Goal: Transaction & Acquisition: Purchase product/service

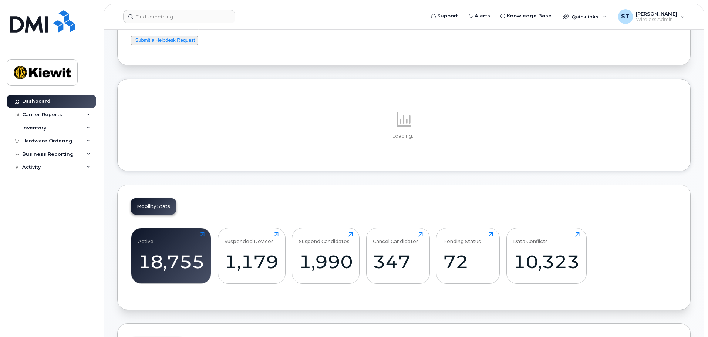
scroll to position [74, 0]
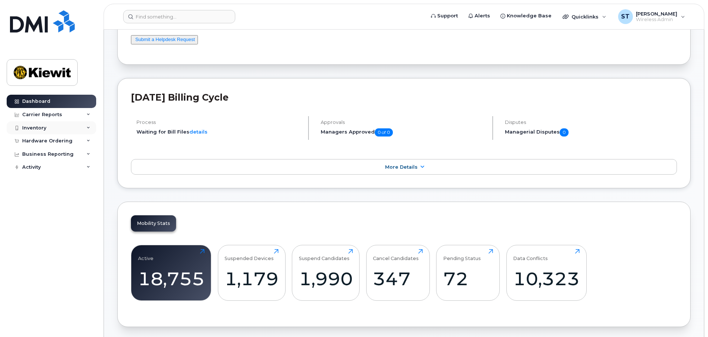
click at [64, 128] on div "Inventory" at bounding box center [52, 127] width 90 height 13
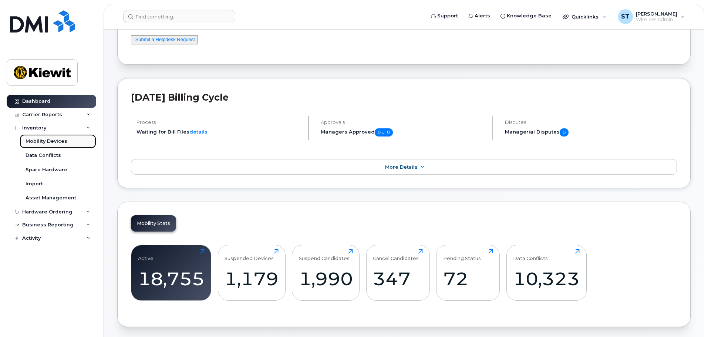
click at [61, 141] on div "Mobility Devices" at bounding box center [47, 141] width 42 height 7
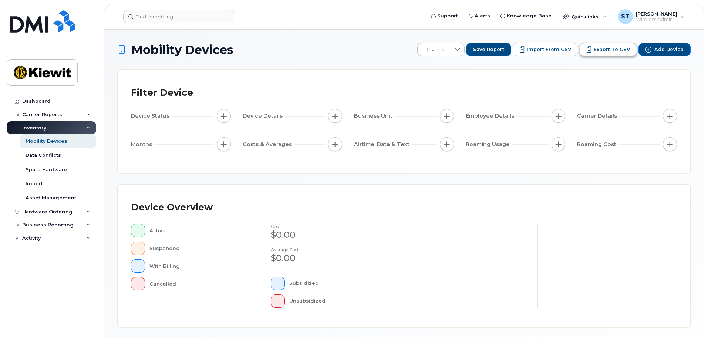
click at [608, 50] on span "Export to CSV" at bounding box center [612, 49] width 36 height 7
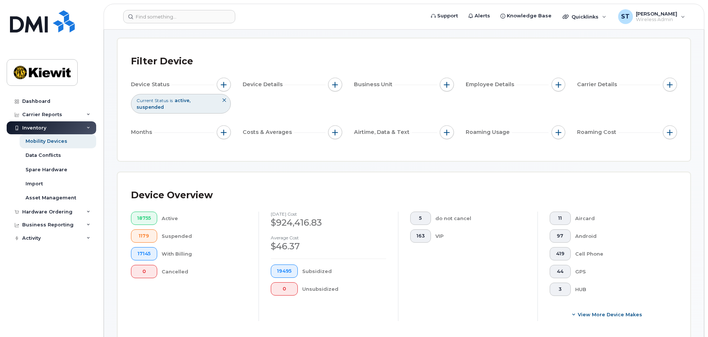
scroll to position [74, 0]
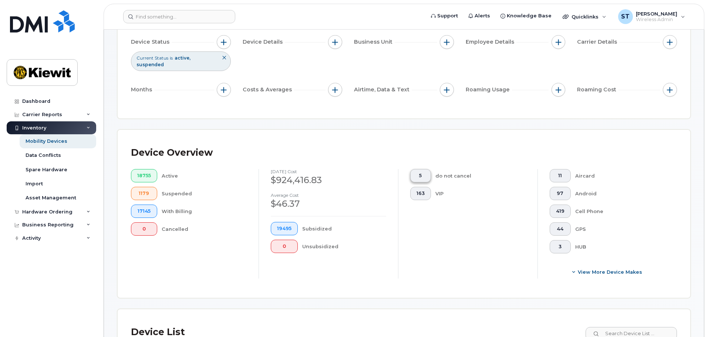
click at [425, 187] on button "163" at bounding box center [420, 193] width 21 height 13
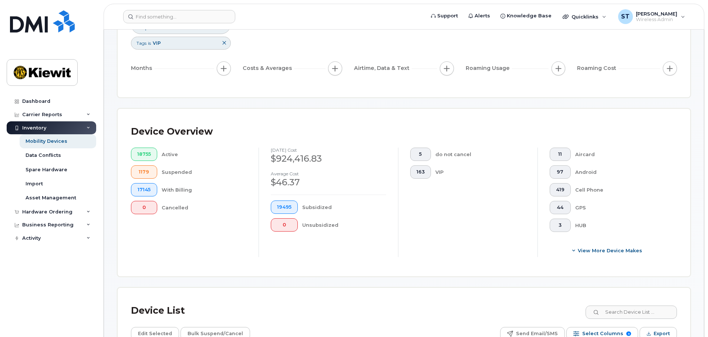
scroll to position [333, 0]
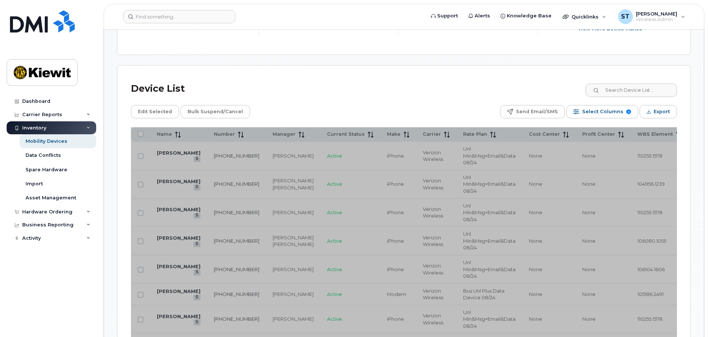
click at [308, 89] on div "Device List" at bounding box center [404, 88] width 546 height 19
click at [373, 87] on div "Device List" at bounding box center [404, 88] width 546 height 19
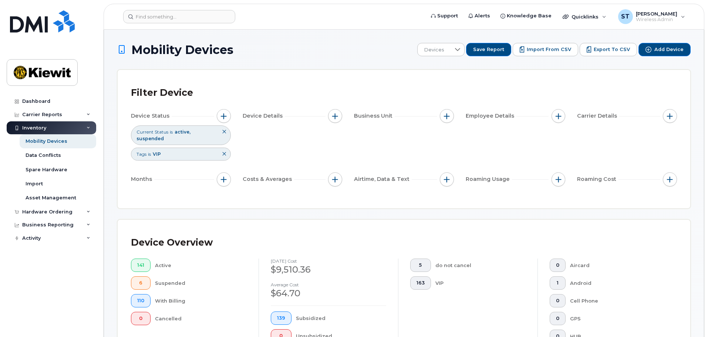
click at [225, 152] on icon at bounding box center [224, 154] width 4 height 4
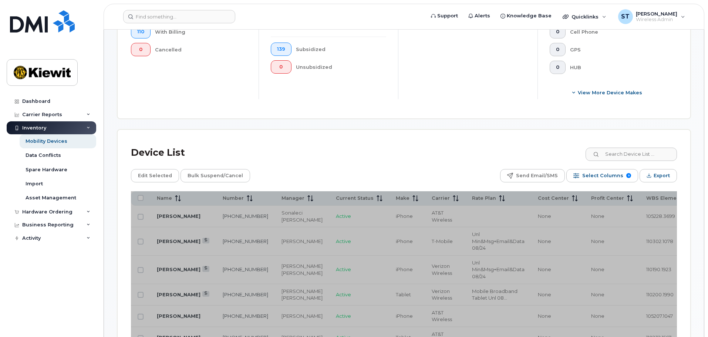
scroll to position [296, 0]
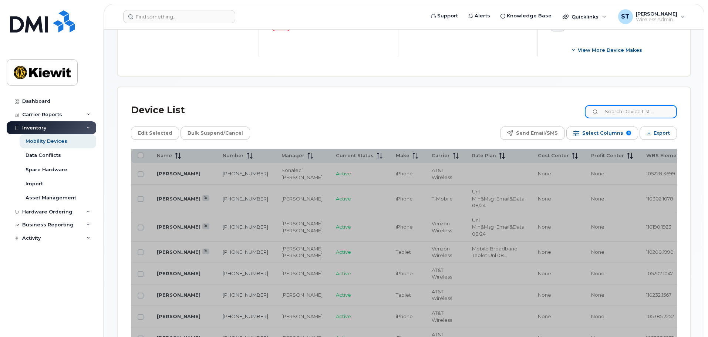
click at [648, 108] on input at bounding box center [631, 111] width 92 height 13
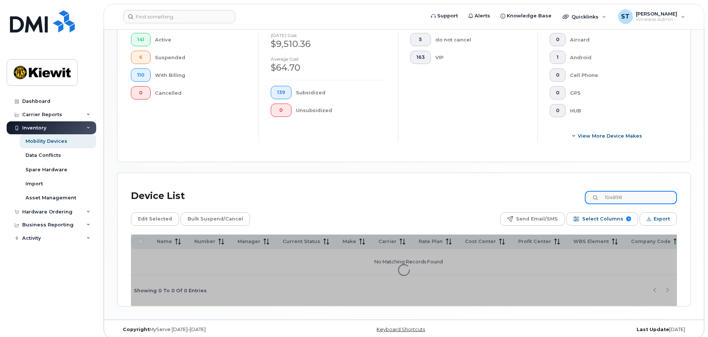
type input "104898"
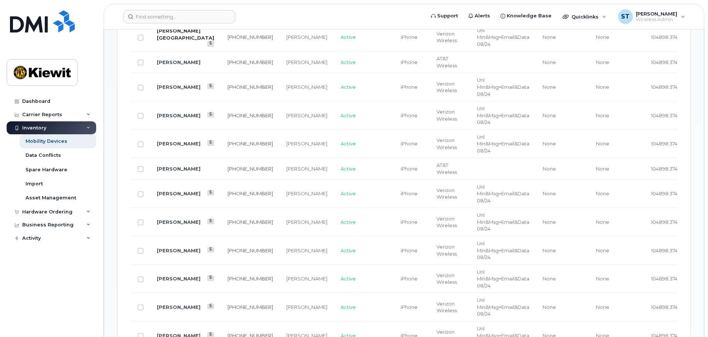
scroll to position [518, 0]
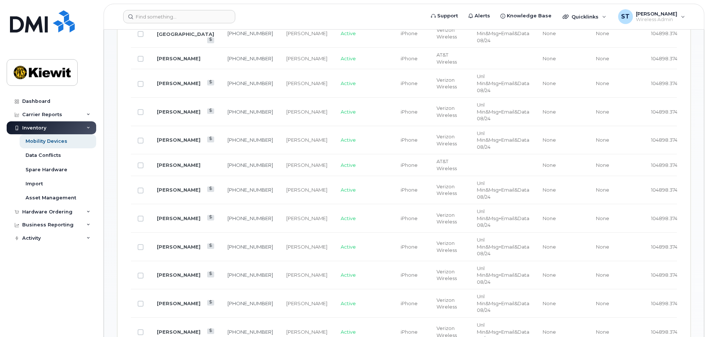
click at [173, 127] on td "MICHELLE HICKS" at bounding box center [185, 140] width 71 height 28
click at [142, 138] on input "Row Unselected" at bounding box center [141, 141] width 6 height 6
checkbox input "true"
click at [645, 135] on td "104898.3741" at bounding box center [674, 140] width 58 height 28
click at [651, 137] on span "104898.3741" at bounding box center [665, 140] width 28 height 6
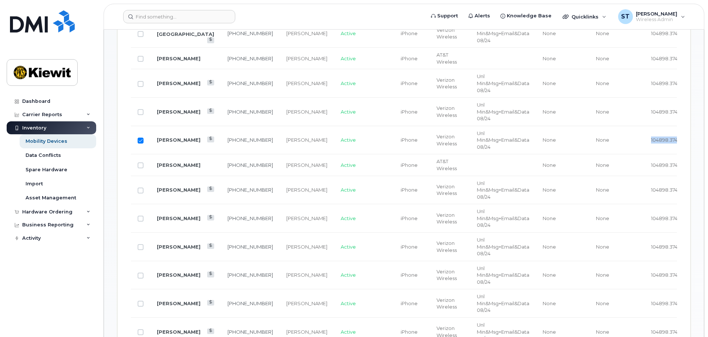
click at [651, 137] on span "104898.3741" at bounding box center [665, 140] width 28 height 6
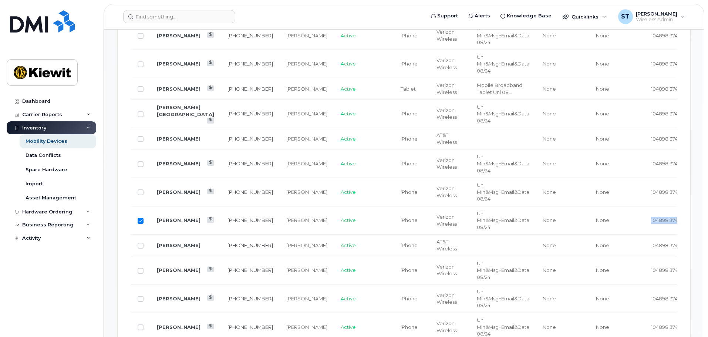
scroll to position [444, 0]
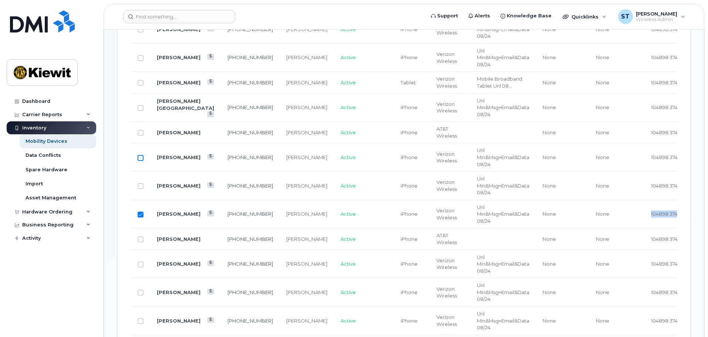
click at [142, 155] on input "Row Unselected" at bounding box center [141, 158] width 6 height 6
checkbox input "true"
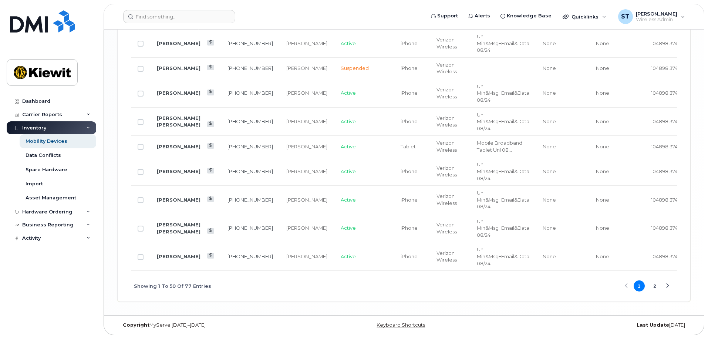
scroll to position [1535, 0]
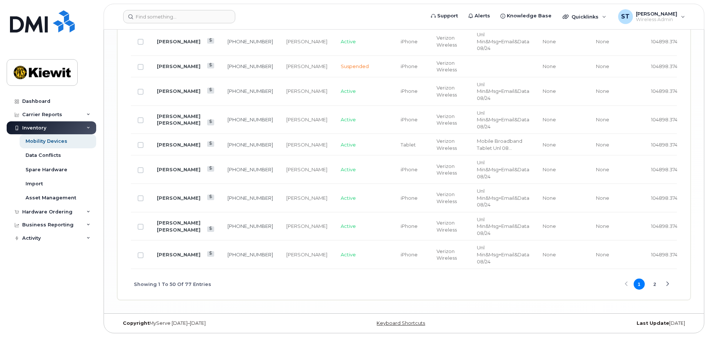
click at [656, 285] on button "2" at bounding box center [654, 284] width 11 height 11
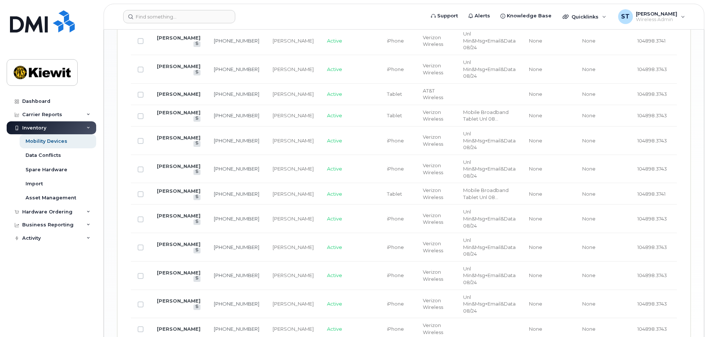
scroll to position [809, 0]
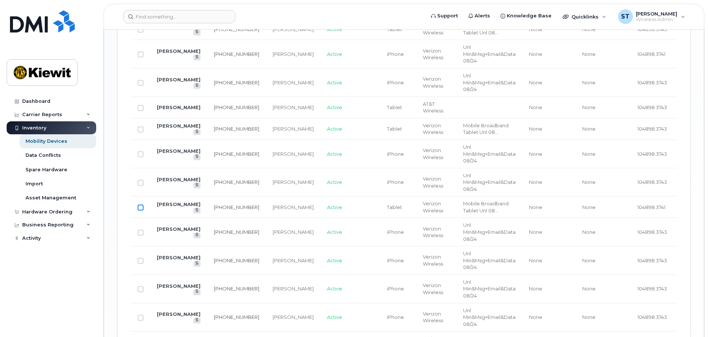
click at [139, 205] on input "Row Unselected" at bounding box center [141, 208] width 6 height 6
checkbox input "true"
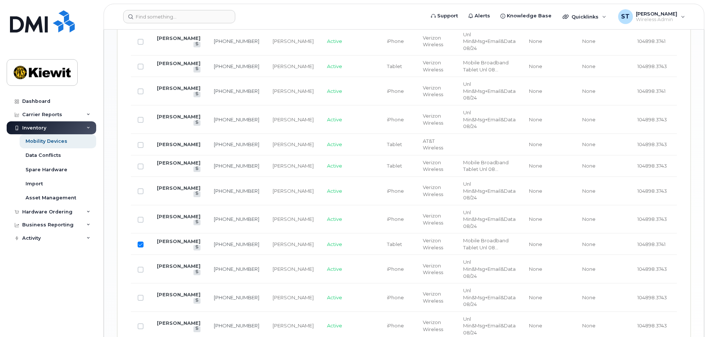
scroll to position [735, 0]
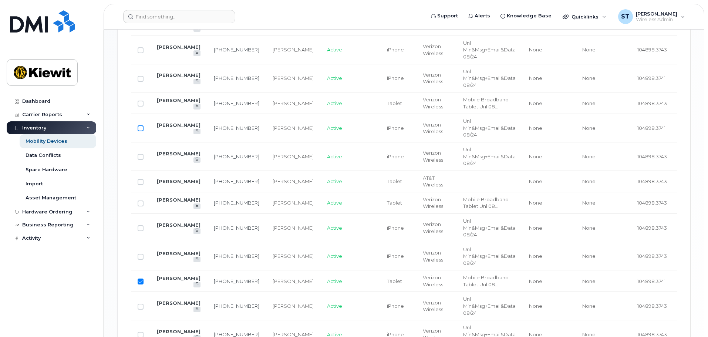
drag, startPoint x: 135, startPoint y: 114, endPoint x: 139, endPoint y: 117, distance: 4.3
click at [135, 115] on td at bounding box center [140, 128] width 19 height 28
drag, startPoint x: 139, startPoint y: 117, endPoint x: 144, endPoint y: 119, distance: 5.8
click at [140, 125] on input "Row Unselected" at bounding box center [141, 128] width 6 height 6
checkbox input "true"
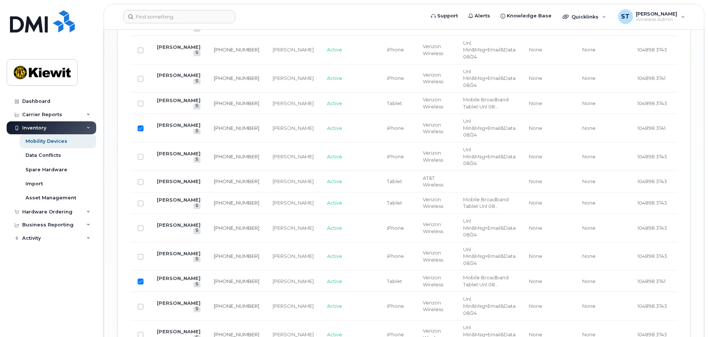
click at [144, 68] on td at bounding box center [140, 78] width 19 height 28
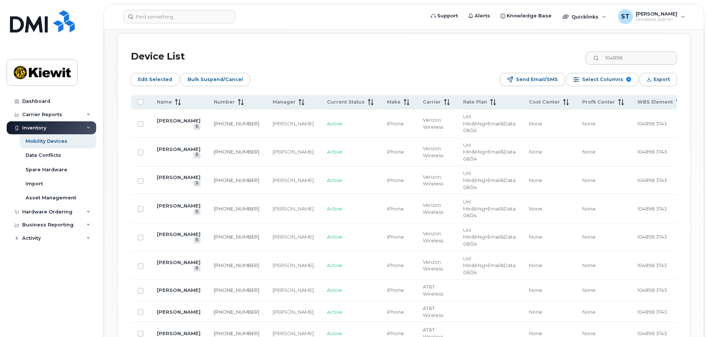
scroll to position [328, 0]
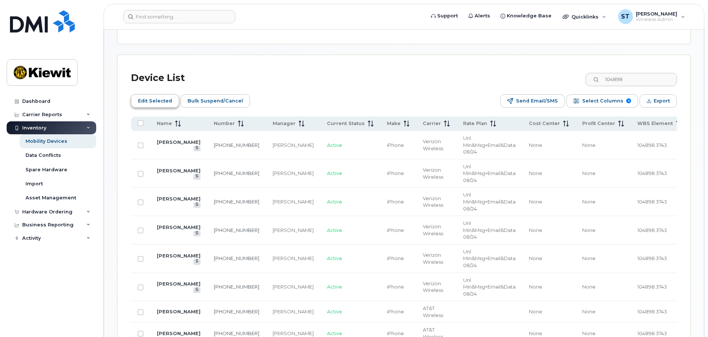
click at [160, 95] on span "Edit Selected" at bounding box center [155, 100] width 34 height 11
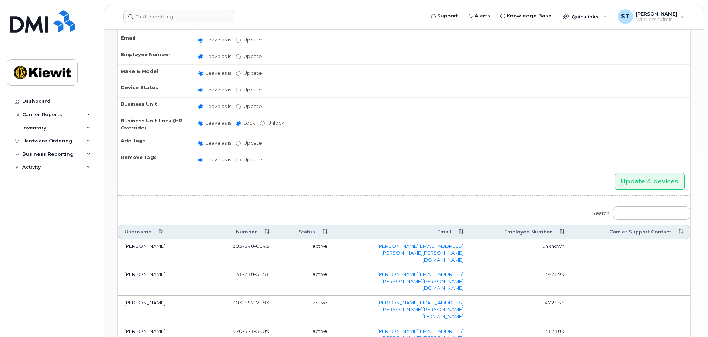
scroll to position [101, 0]
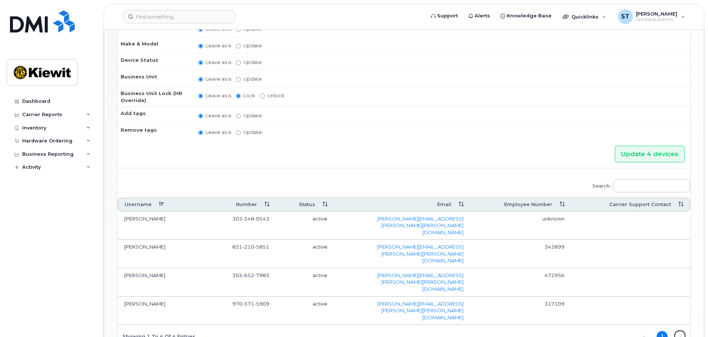
click at [682, 331] on link "Next" at bounding box center [680, 336] width 11 height 11
drag, startPoint x: 644, startPoint y: 282, endPoint x: 638, endPoint y: 280, distance: 6.0
click at [644, 331] on link "Previous" at bounding box center [644, 336] width 11 height 11
click at [654, 177] on label "Search:" at bounding box center [639, 184] width 103 height 21
click at [654, 179] on input "Search:" at bounding box center [651, 185] width 77 height 13
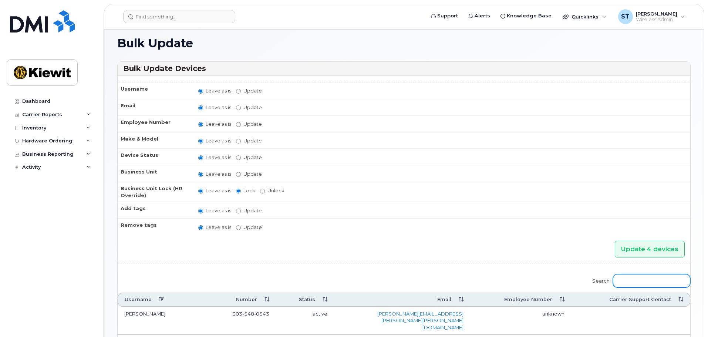
scroll to position [0, 0]
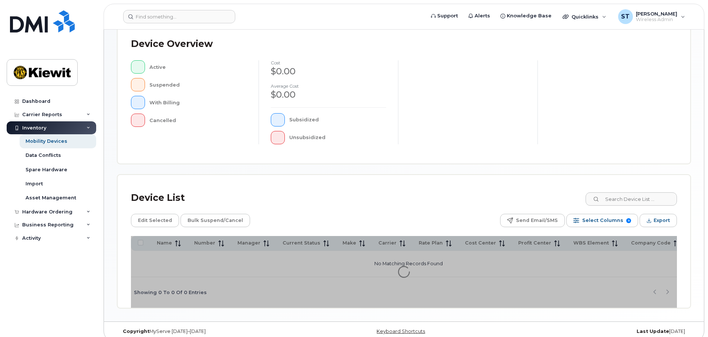
scroll to position [172, 0]
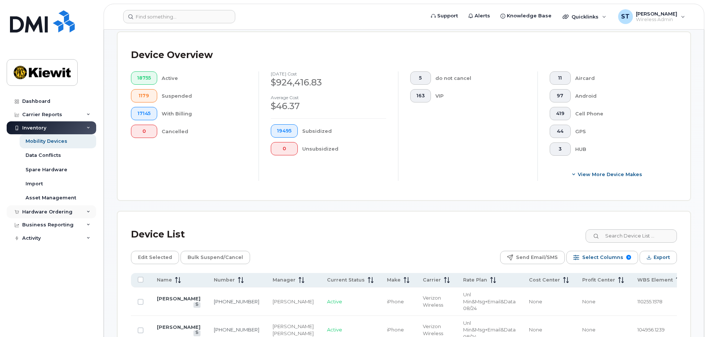
click at [75, 213] on div "Hardware Ordering" at bounding box center [52, 211] width 90 height 13
click at [34, 243] on div "Orders" at bounding box center [35, 239] width 18 height 7
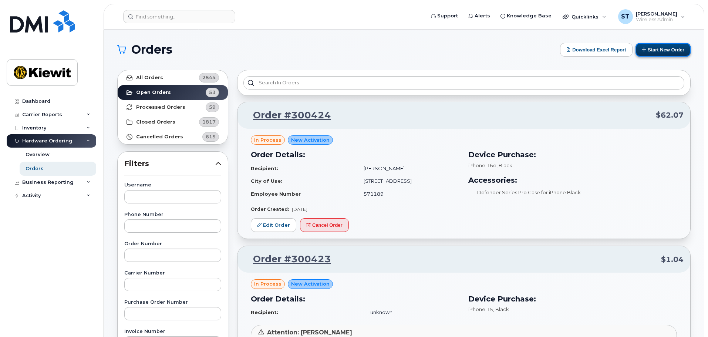
click at [668, 50] on button "Start New Order" at bounding box center [663, 50] width 55 height 14
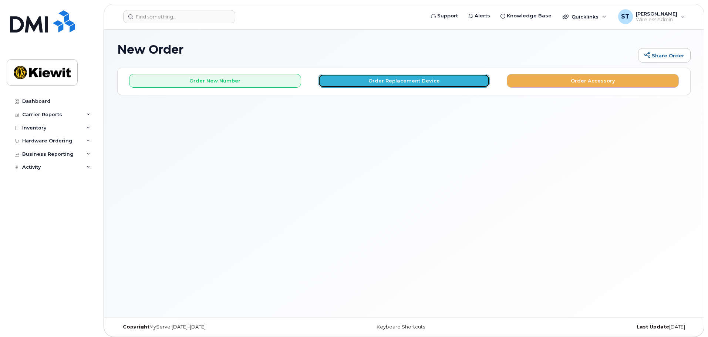
click at [376, 84] on button "Order Replacement Device" at bounding box center [404, 81] width 172 height 14
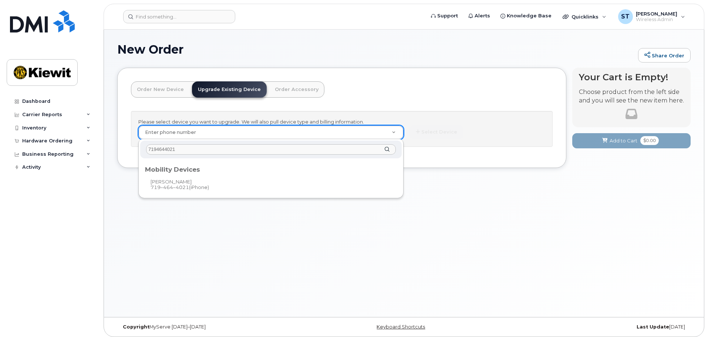
type input "7194644021"
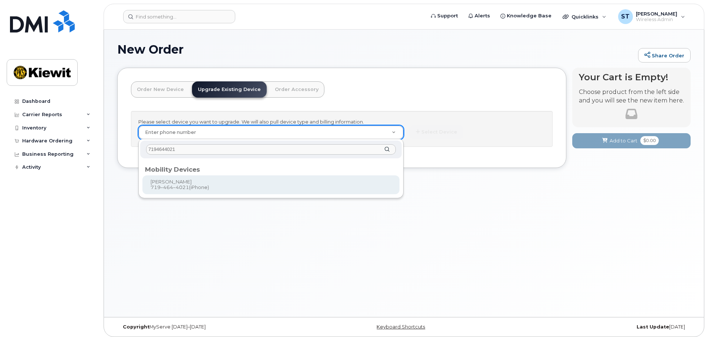
type input "1171443"
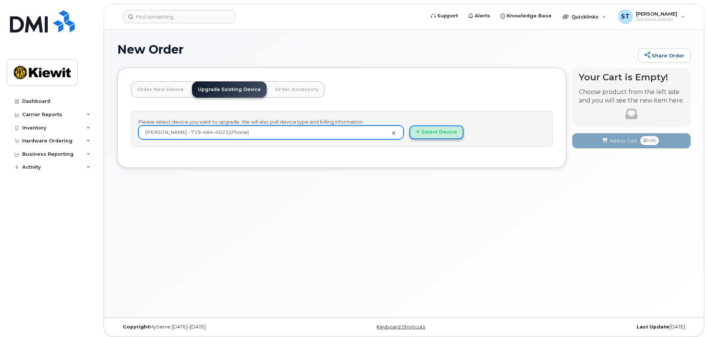
click at [438, 138] on button "Select Device" at bounding box center [437, 132] width 54 height 14
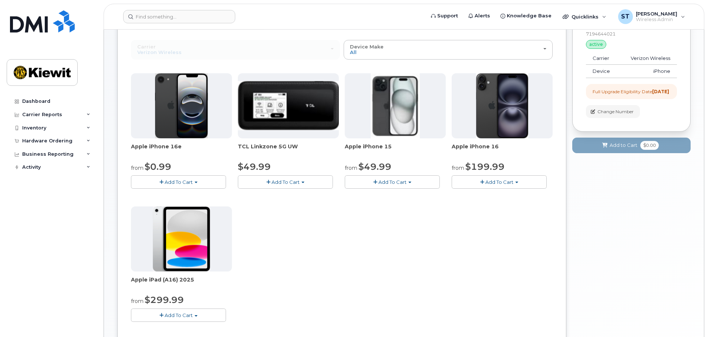
scroll to position [74, 0]
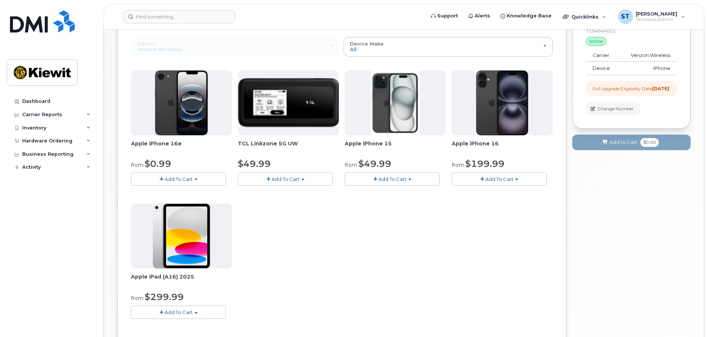
click at [189, 181] on span "Add To Cart" at bounding box center [179, 179] width 28 height 6
click at [164, 192] on link "$0.99 - 2 Year Upgrade (128GB)" at bounding box center [179, 192] width 93 height 9
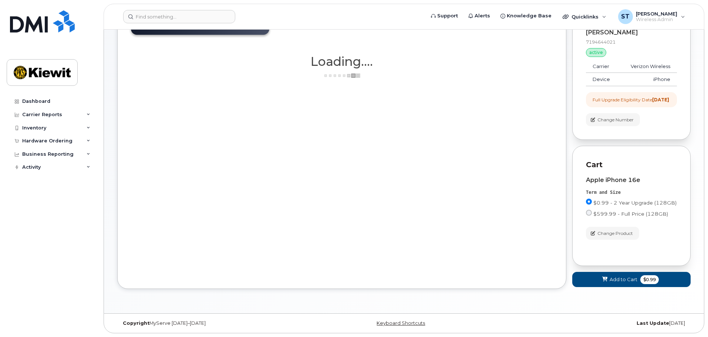
scroll to position [69, 0]
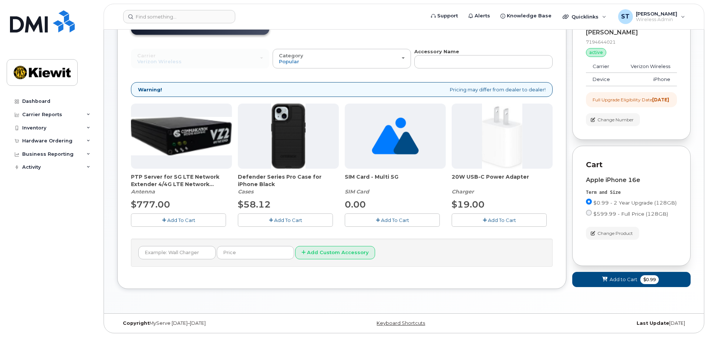
click at [390, 217] on span "Add To Cart" at bounding box center [395, 220] width 28 height 6
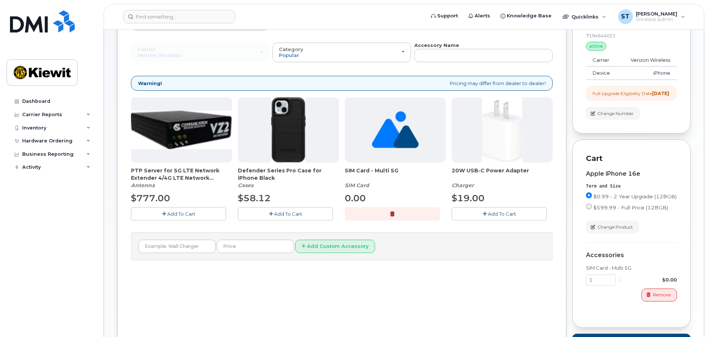
click at [268, 216] on button "Add To Cart" at bounding box center [285, 213] width 95 height 13
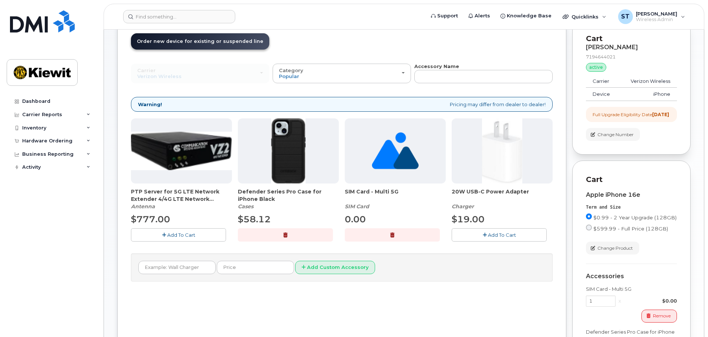
scroll to position [180, 0]
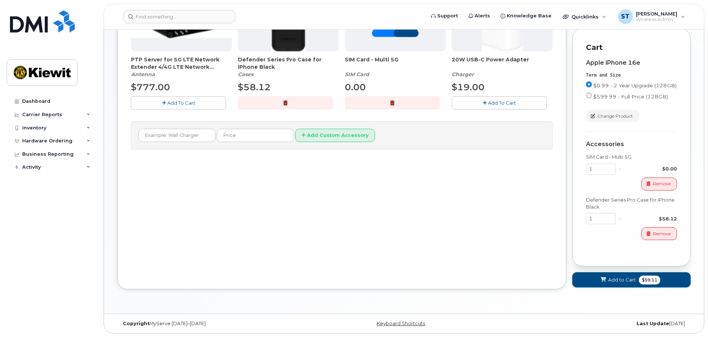
click at [622, 283] on span "Add to Cart" at bounding box center [622, 279] width 28 height 7
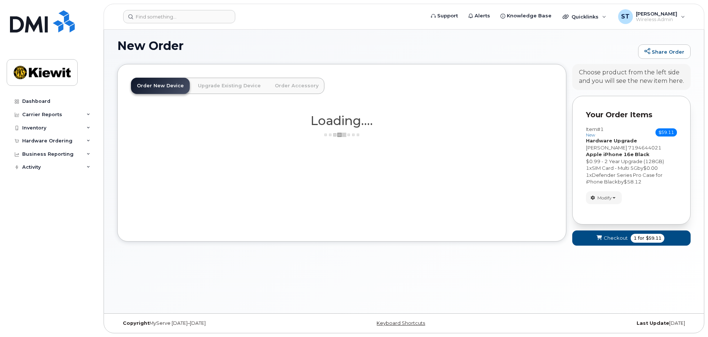
scroll to position [153, 0]
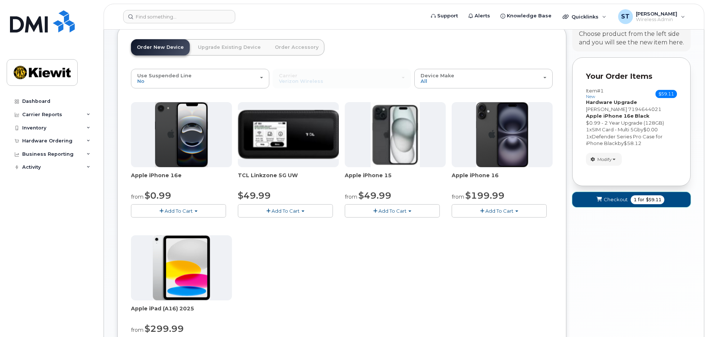
click at [618, 198] on span "Checkout" at bounding box center [616, 199] width 24 height 7
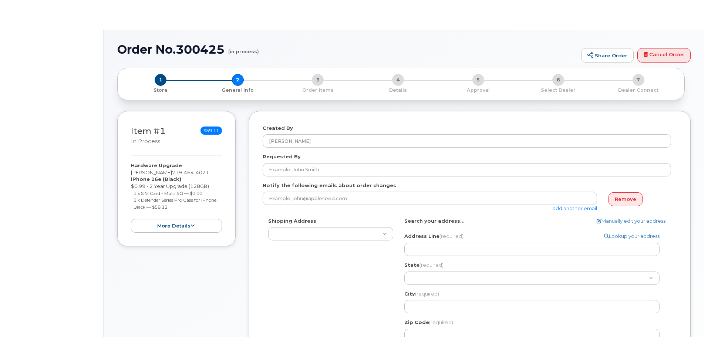
select select
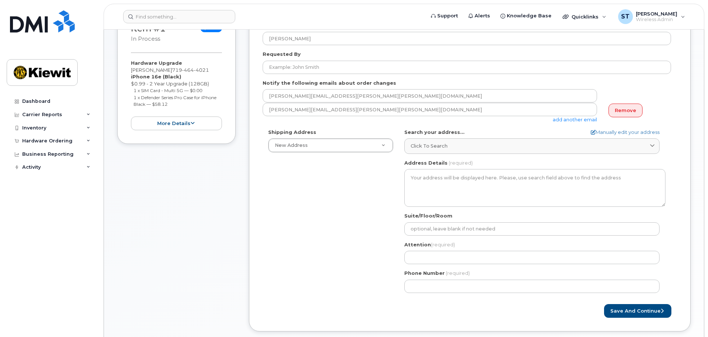
scroll to position [111, 0]
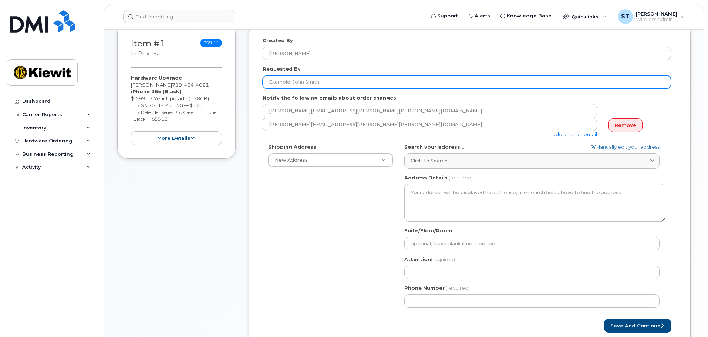
click at [330, 81] on input "Requested By" at bounding box center [467, 81] width 408 height 13
type input "[PERSON_NAME][EMAIL_ADDRESS][PERSON_NAME][PERSON_NAME][DOMAIN_NAME]"
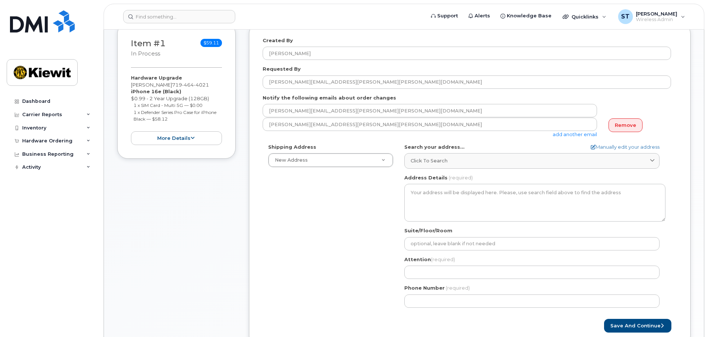
click at [373, 231] on div "Shipping Address New Address New Address 33190 CO-91 AB Search your address... …" at bounding box center [467, 229] width 408 height 170
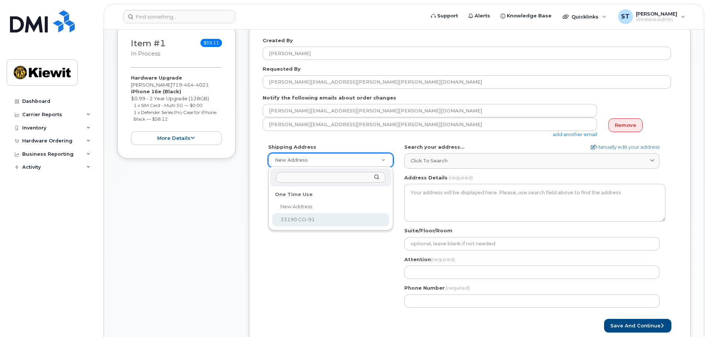
select select "33190 CO-91"
type input "[PERSON_NAME]"
type input "3036527983"
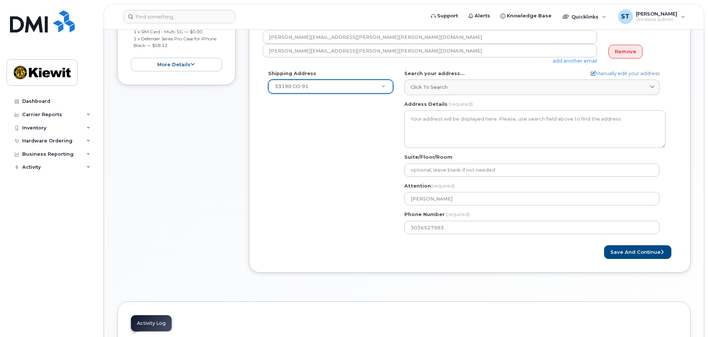
scroll to position [185, 0]
click at [645, 253] on button "Save and Continue" at bounding box center [637, 252] width 67 height 14
click at [623, 251] on button "Save and Continue" at bounding box center [637, 252] width 67 height 14
click at [659, 253] on button "Save and Continue" at bounding box center [637, 252] width 67 height 14
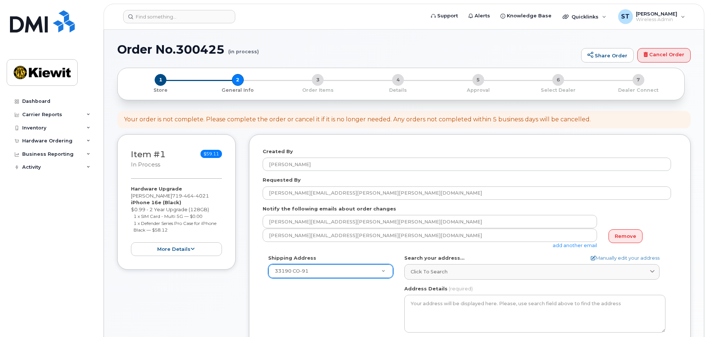
scroll to position [222, 0]
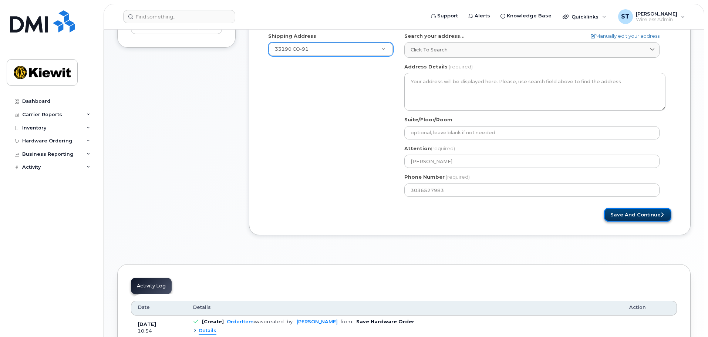
click at [632, 212] on button "Save and Continue" at bounding box center [637, 215] width 67 height 14
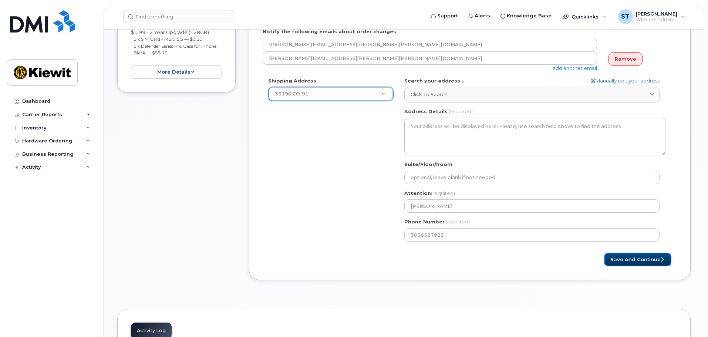
scroll to position [111, 0]
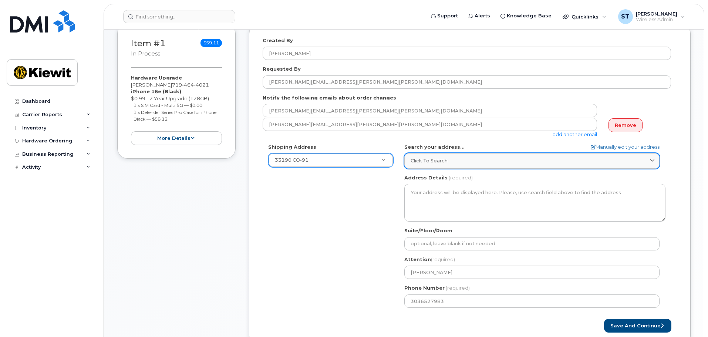
click at [506, 164] on div "Click to search" at bounding box center [532, 160] width 243 height 7
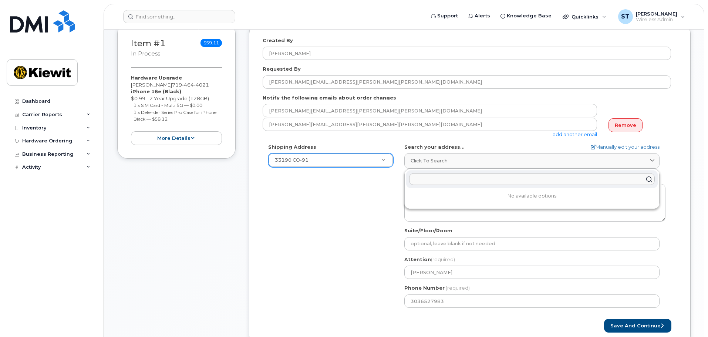
click at [340, 191] on div "Shipping Address 33190 CO-91 New Address 33190 CO-91 CO Frisco Search your addr…" at bounding box center [467, 229] width 408 height 170
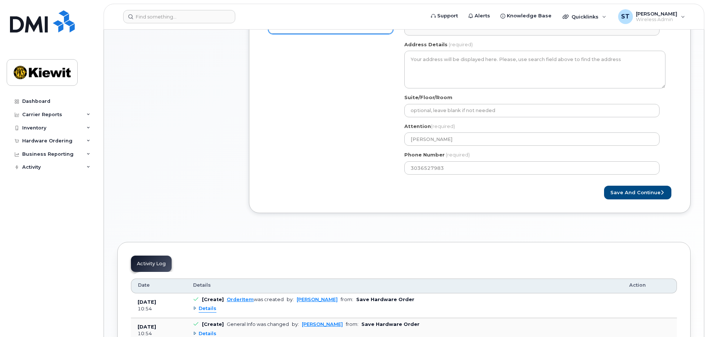
scroll to position [339, 0]
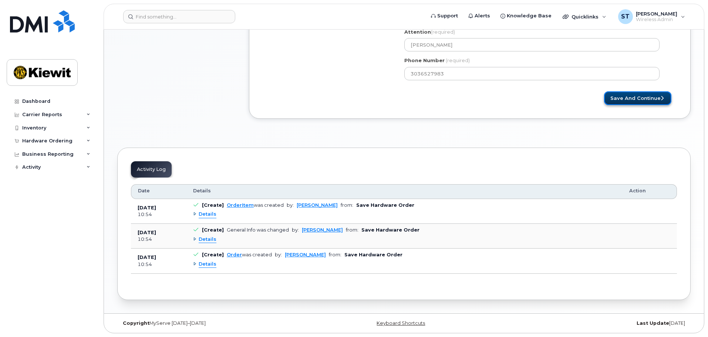
click at [629, 99] on button "Save and Continue" at bounding box center [637, 98] width 67 height 14
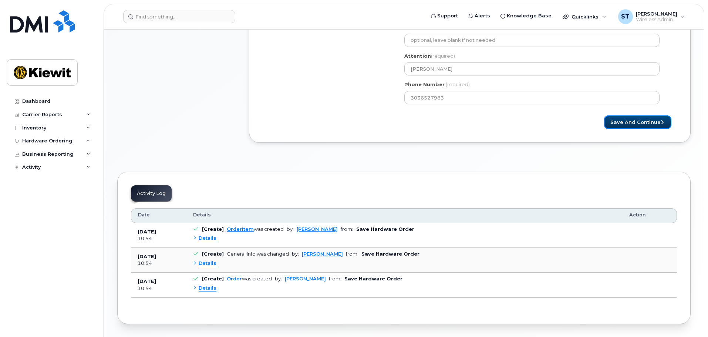
scroll to position [302, 0]
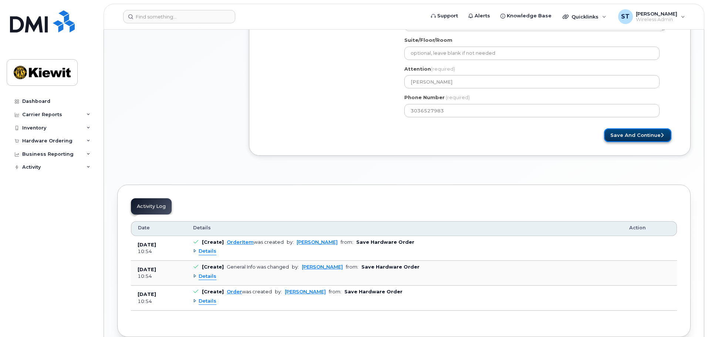
click at [653, 136] on button "Save and Continue" at bounding box center [637, 135] width 67 height 14
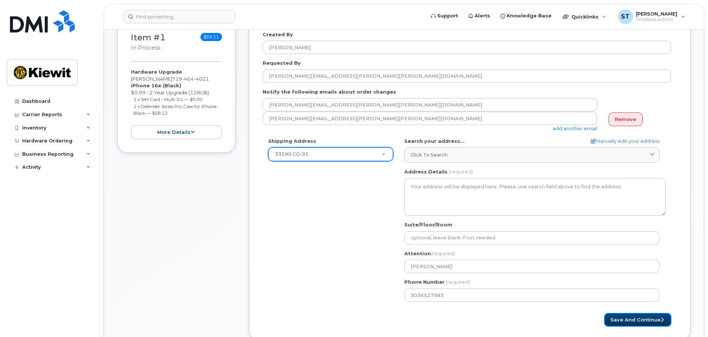
scroll to position [117, 0]
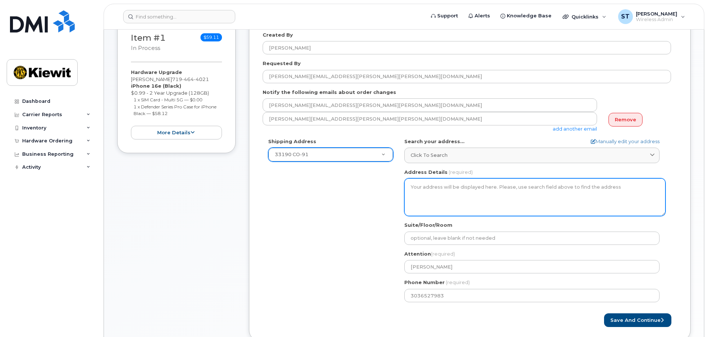
click at [490, 193] on textarea "Address Details" at bounding box center [534, 197] width 261 height 38
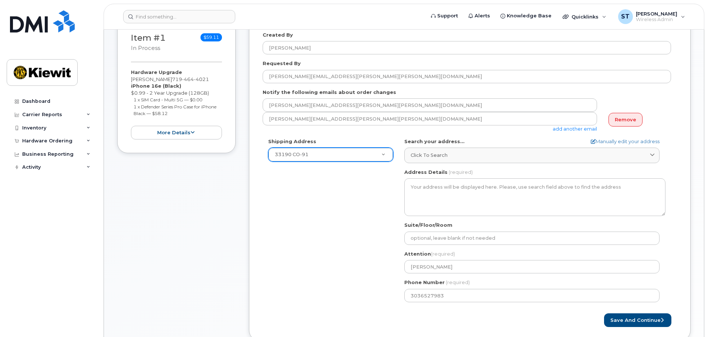
click at [333, 209] on div "Shipping Address 33190 CO-91 New Address 33190 CO-91 CO Frisco Search your addr…" at bounding box center [467, 223] width 408 height 170
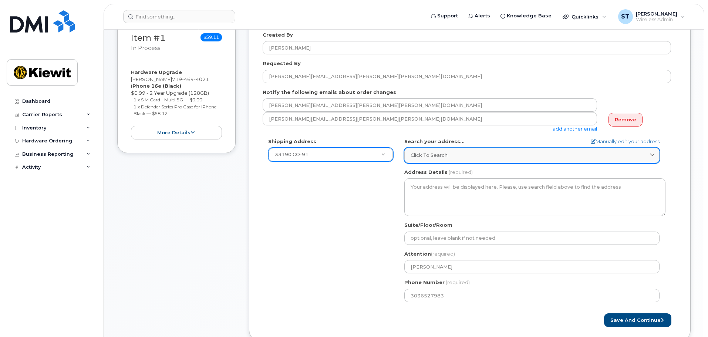
click at [455, 161] on link "Click to search" at bounding box center [531, 155] width 255 height 15
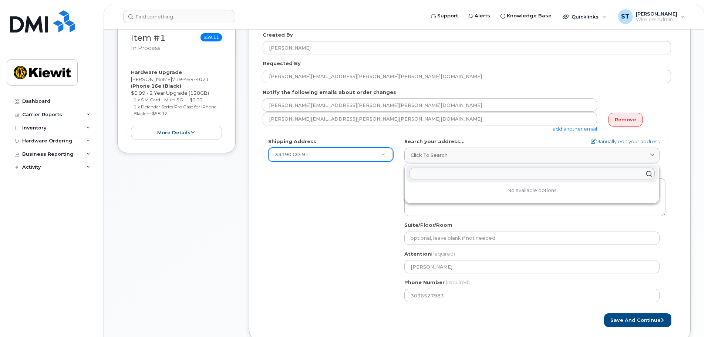
click at [322, 285] on div "Shipping Address 33190 CO-91 New Address 33190 CO-91 CO Frisco Search your addr…" at bounding box center [467, 223] width 408 height 170
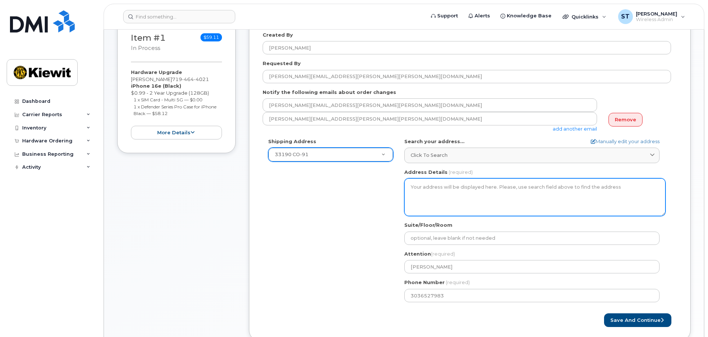
click at [455, 193] on textarea "Address Details" at bounding box center [534, 197] width 261 height 38
click at [442, 185] on textarea "Address Details" at bounding box center [534, 197] width 261 height 38
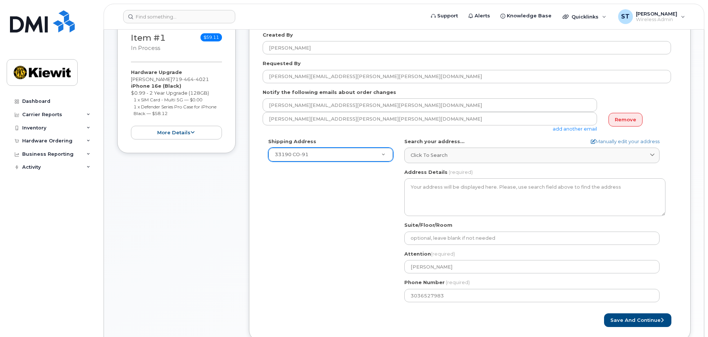
click at [444, 164] on div "CO Frisco Search your address... Manually edit your address Click to search No …" at bounding box center [535, 223] width 272 height 170
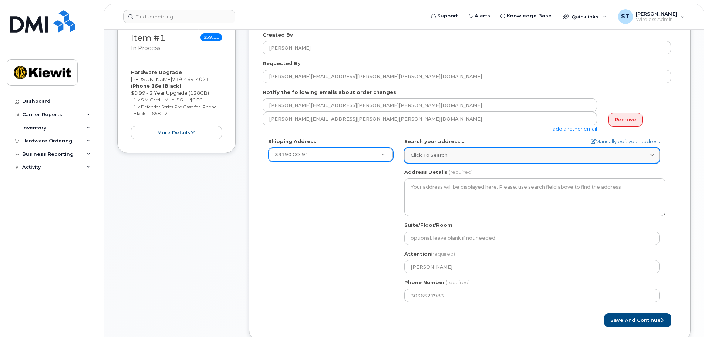
click at [447, 159] on link "Click to search" at bounding box center [531, 155] width 255 height 15
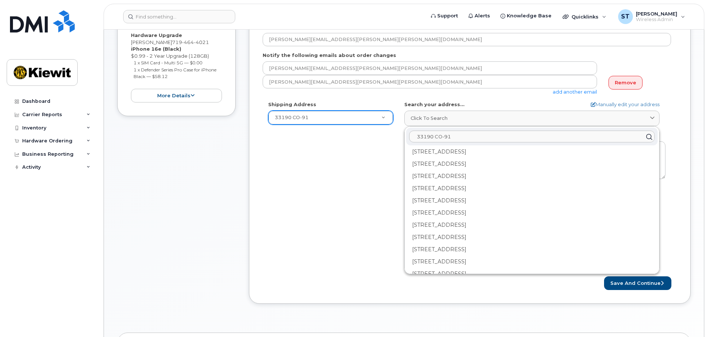
scroll to position [0, 0]
type input "33190 CO-91"
click at [596, 105] on link "Manually edit your address" at bounding box center [625, 104] width 69 height 7
select select
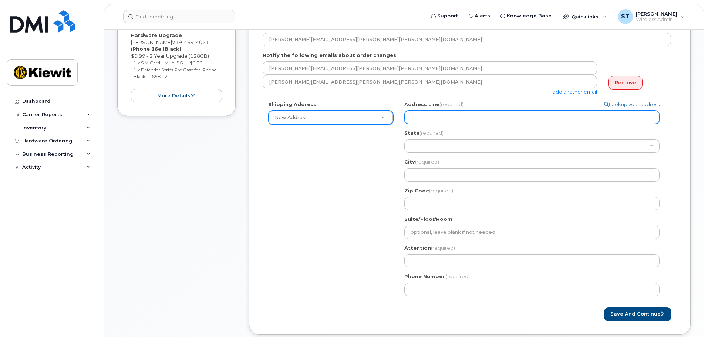
click at [473, 118] on input "Address Line (required)" at bounding box center [531, 117] width 255 height 13
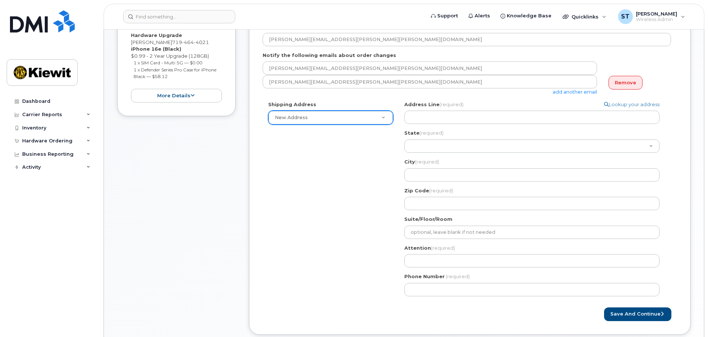
drag, startPoint x: 314, startPoint y: 156, endPoint x: 332, endPoint y: 138, distance: 25.6
click at [315, 156] on div "Shipping Address New Address New Address 33190 CO-91 Search your address... Man…" at bounding box center [467, 201] width 408 height 201
click at [343, 126] on div "Shipping Address New Address New Address 33190 CO-91 Search your address... Man…" at bounding box center [467, 201] width 408 height 201
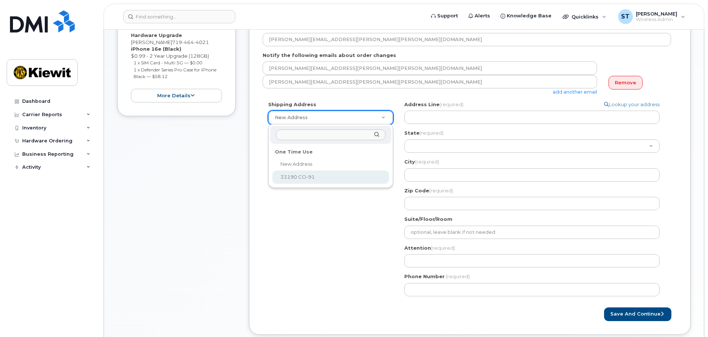
select select "33190 CO-91"
type input "[PERSON_NAME]"
type input "3036527983"
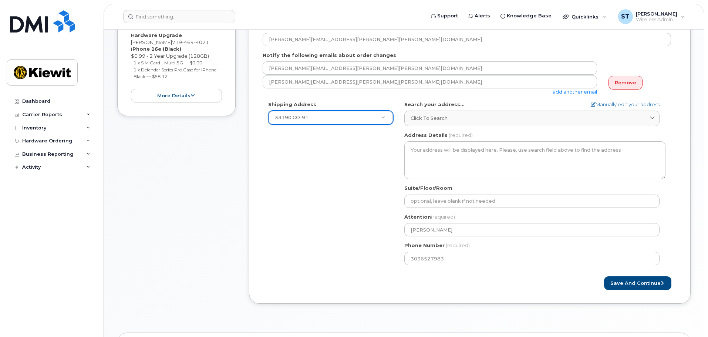
click at [342, 174] on div "Shipping Address 33190 CO-91 New Address 33190 CO-91 CO Frisco Search your addr…" at bounding box center [467, 186] width 408 height 170
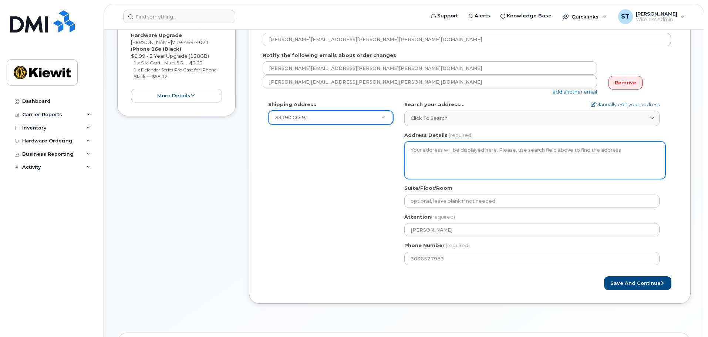
drag, startPoint x: 454, startPoint y: 158, endPoint x: 491, endPoint y: 185, distance: 45.8
click at [455, 159] on textarea "Address Details" at bounding box center [534, 160] width 261 height 38
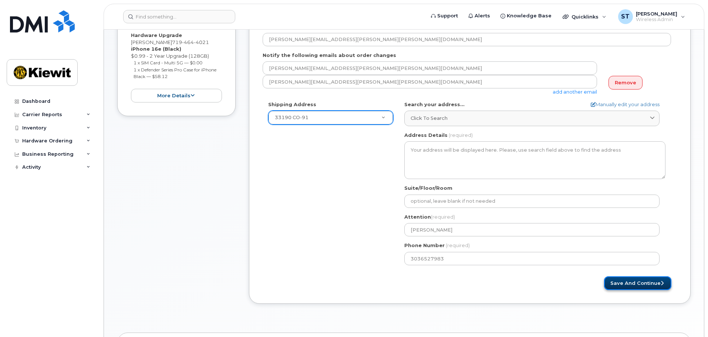
click at [626, 285] on button "Save and Continue" at bounding box center [637, 283] width 67 height 14
click at [485, 139] on div "Address Details (required)" at bounding box center [534, 156] width 261 height 48
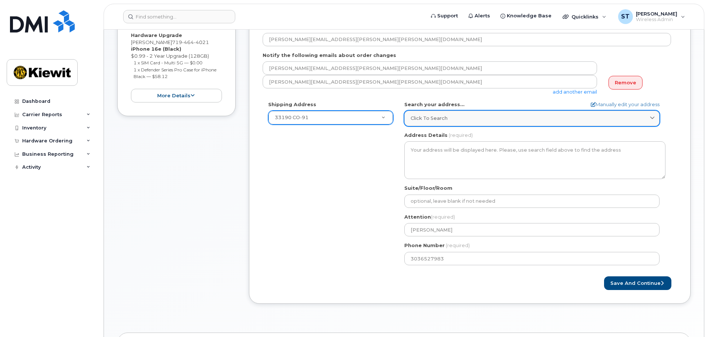
click at [491, 119] on div "Click to search" at bounding box center [532, 118] width 243 height 7
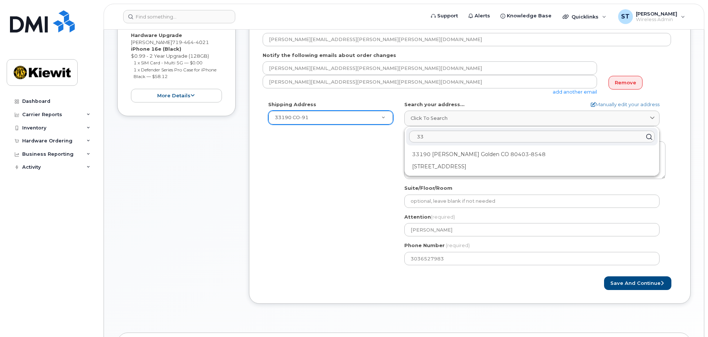
type input "3"
click at [615, 104] on link "Manually edit your address" at bounding box center [625, 104] width 69 height 7
select select "New Address"
select select
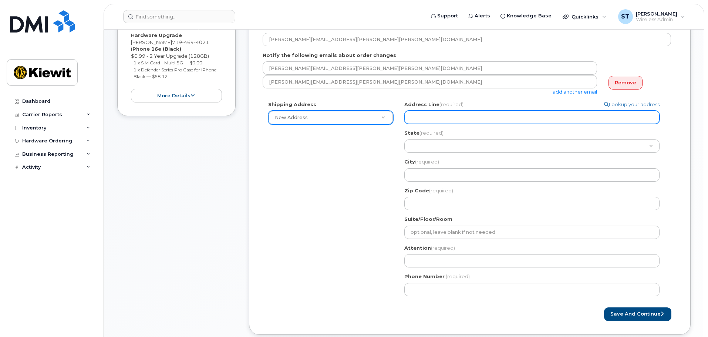
click at [422, 121] on input "Address Line (required)" at bounding box center [531, 117] width 255 height 13
select select
type input "3"
select select
type input "33"
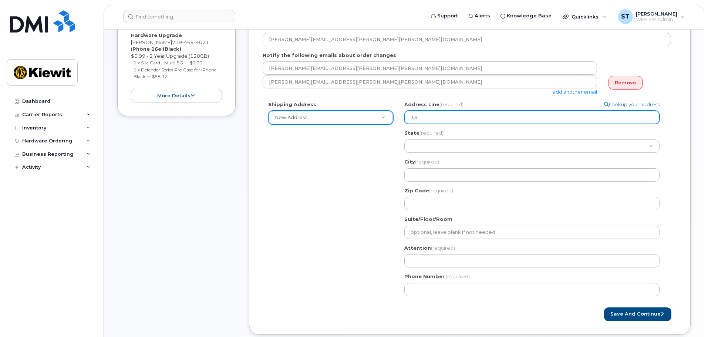
select select
type input "331"
select select
type input "3319"
select select
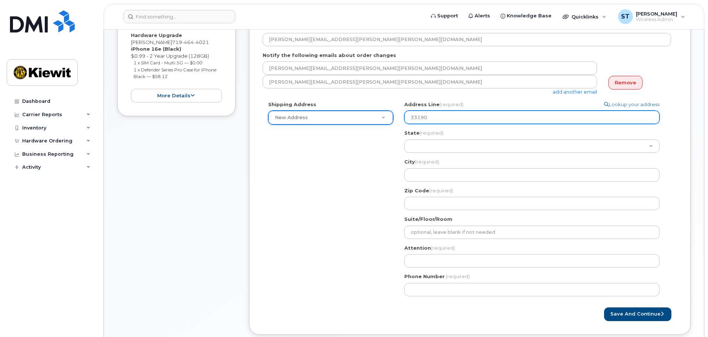
type input "33190"
drag, startPoint x: 470, startPoint y: 120, endPoint x: 387, endPoint y: 117, distance: 83.3
click at [387, 117] on div "Shipping Address New Address New Address 33190 CO-91 Search your address... Man…" at bounding box center [467, 201] width 408 height 201
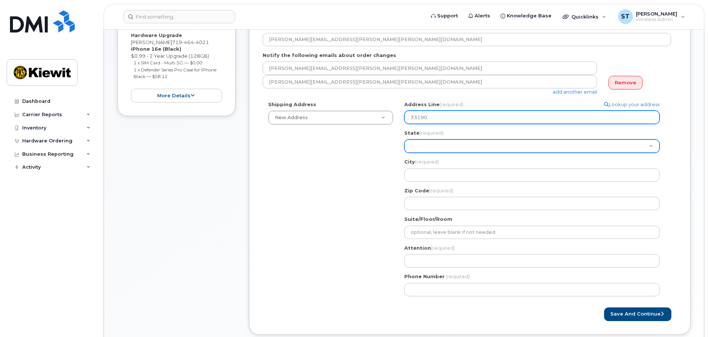
paste input "CO-91 Frisco, CO 80443"
select select
type input "33190 CO-91 Frisco, CO 80443"
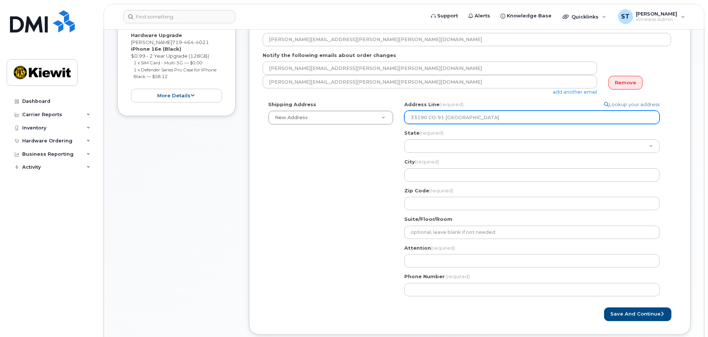
drag, startPoint x: 503, startPoint y: 118, endPoint x: 462, endPoint y: 118, distance: 41.4
click at [462, 118] on input "33190 CO-91 Frisco, CO 80443" at bounding box center [531, 117] width 255 height 13
select select
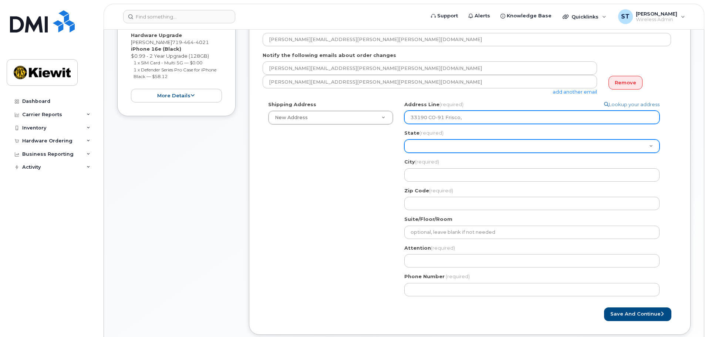
type input "33190 CO-91 Frisco,"
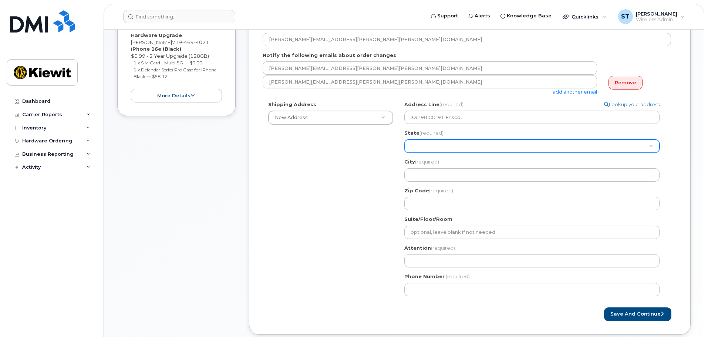
drag, startPoint x: 431, startPoint y: 144, endPoint x: 434, endPoint y: 141, distance: 4.2
click at [431, 144] on select "Alabama Alaska American Samoa Arizona Arkansas California Colorado Connecticut …" at bounding box center [531, 145] width 255 height 13
click at [458, 149] on select "Alabama Alaska American Samoa Arizona Arkansas California Colorado Connecticut …" at bounding box center [531, 145] width 255 height 13
click at [458, 146] on select "Alabama Alaska American Samoa Arizona Arkansas California Colorado Connecticut …" at bounding box center [531, 145] width 255 height 13
select select "CO"
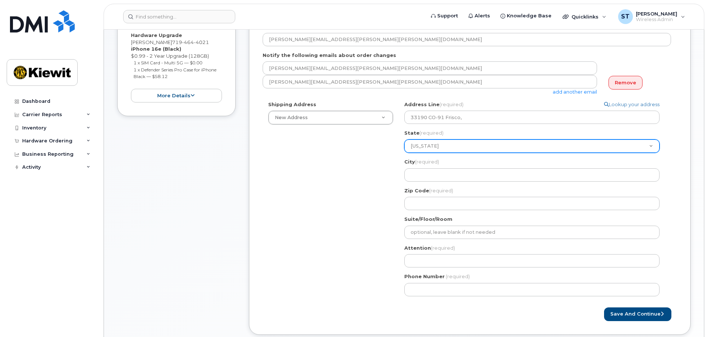
click at [404, 139] on select "Alabama Alaska American Samoa Arizona Arkansas California Colorado Connecticut …" at bounding box center [531, 145] width 255 height 13
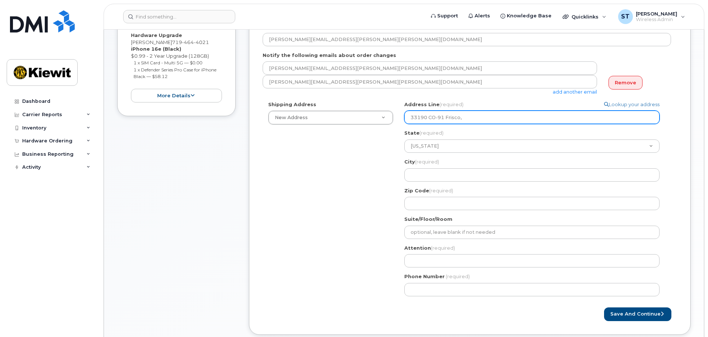
drag, startPoint x: 447, startPoint y: 118, endPoint x: 513, endPoint y: 119, distance: 65.9
click at [513, 119] on input "33190 CO-91 Frisco," at bounding box center [531, 117] width 255 height 13
select select
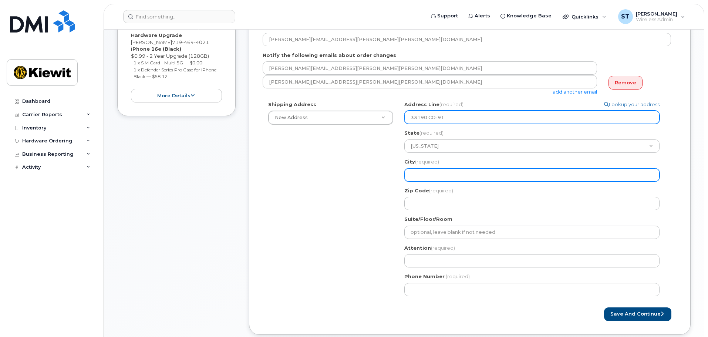
type input "33190 CO-91"
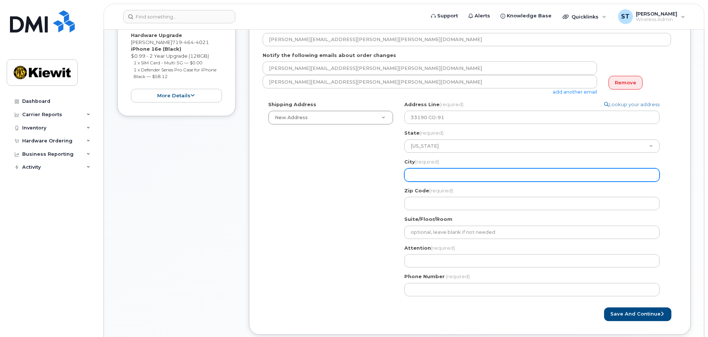
click at [425, 179] on input "City (required)" at bounding box center [531, 174] width 255 height 13
paste input "Frisco,"
select select
click at [447, 174] on input "Frisco," at bounding box center [531, 174] width 255 height 13
type input "Frisco,"
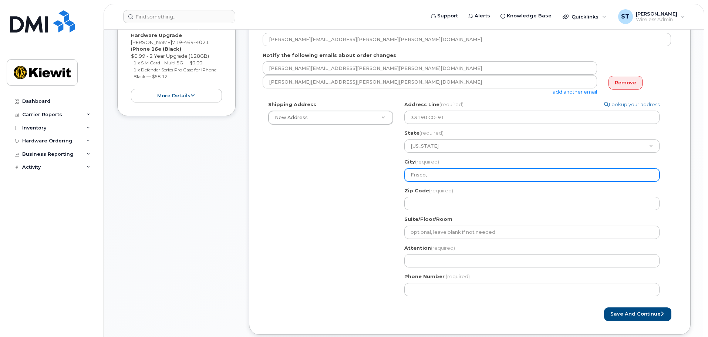
select select
type input "Frisco"
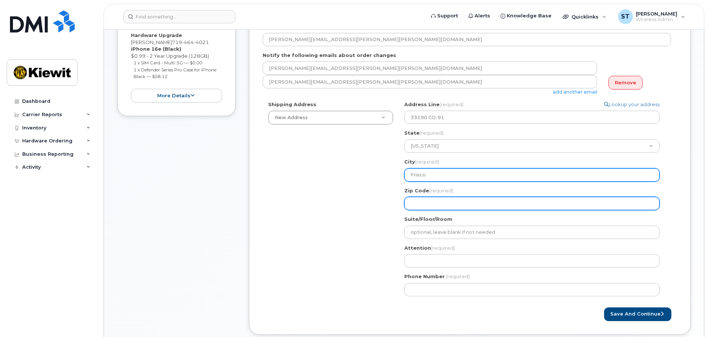
select select
type input "8"
select select
type input "80"
select select
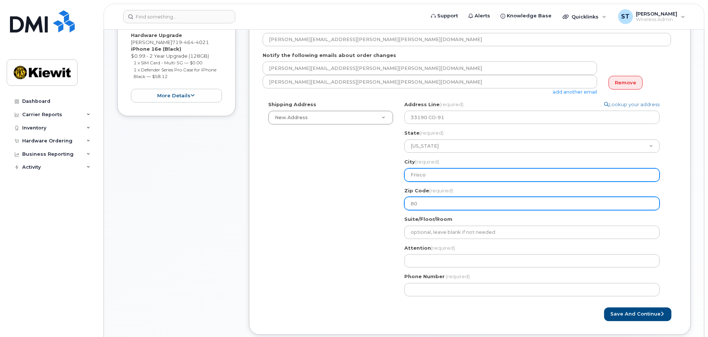
type input "804"
select select
type input "8044"
select select
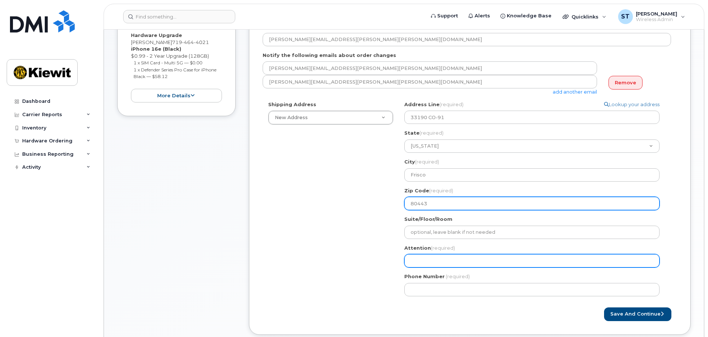
type input "80443"
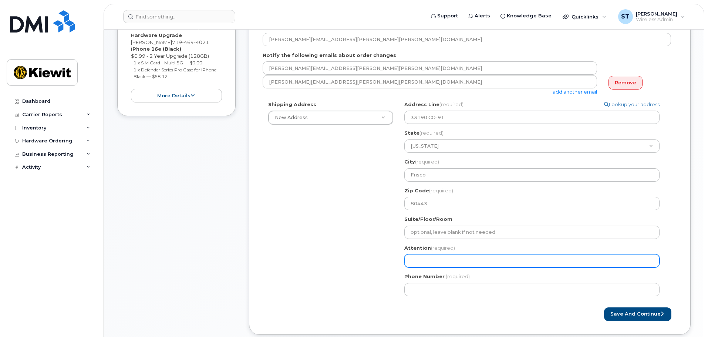
click at [445, 259] on input "Attention (required)" at bounding box center [531, 260] width 255 height 13
select select
type input "S"
select select
type input "Sa"
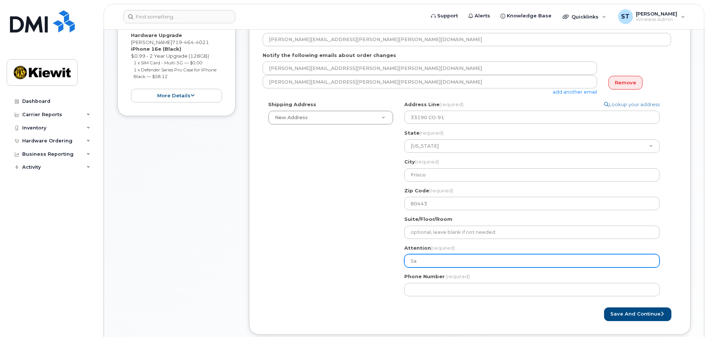
select select
type input "[PERSON_NAME]"
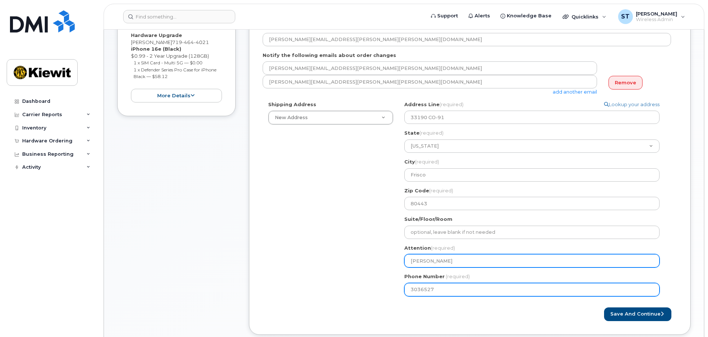
type input "30365279"
type input "303652798"
select select
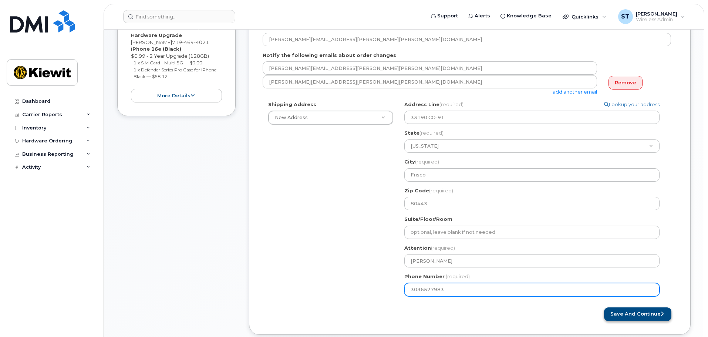
type input "3036527983"
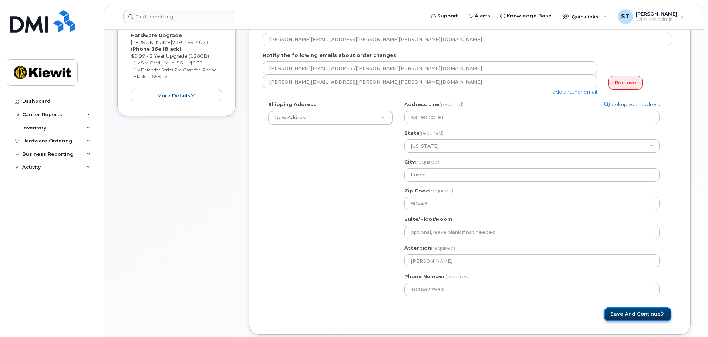
click at [630, 315] on button "Save and Continue" at bounding box center [637, 314] width 67 height 14
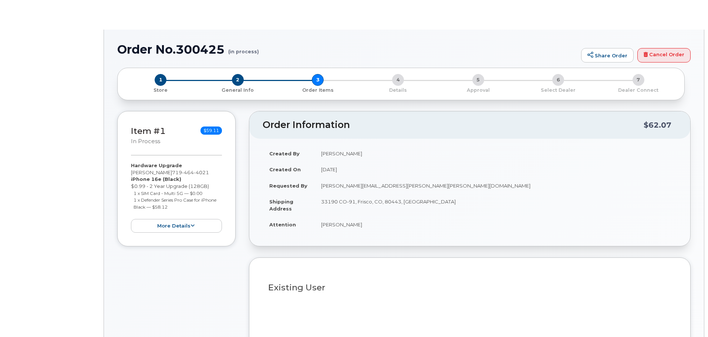
type input "[PERSON_NAME]"
radio input "true"
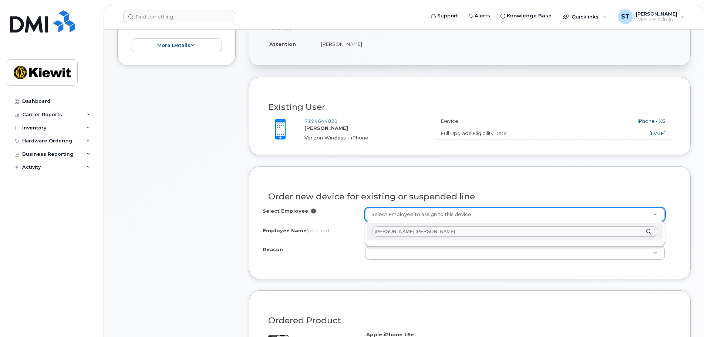
scroll to position [296, 0]
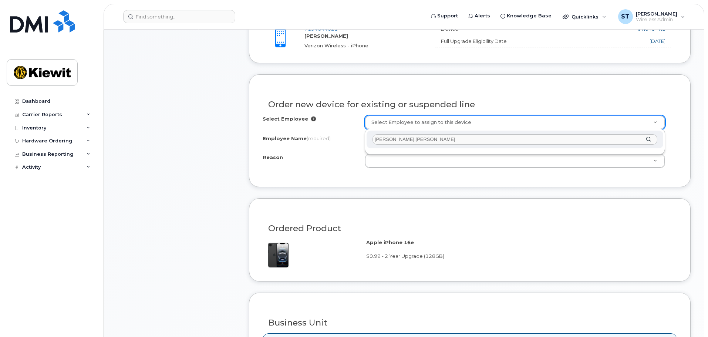
click at [389, 140] on input "[PERSON_NAME].[PERSON_NAME]" at bounding box center [515, 139] width 285 height 11
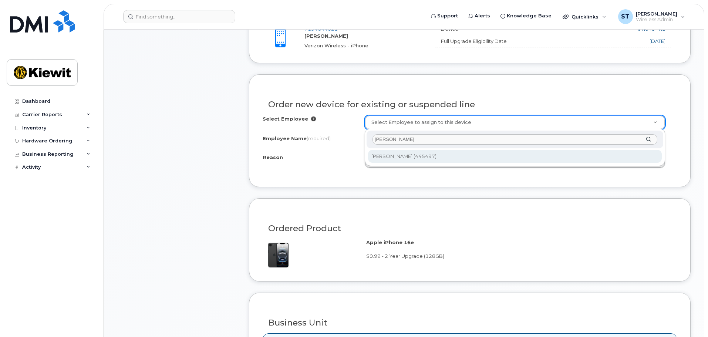
type input "[PERSON_NAME]"
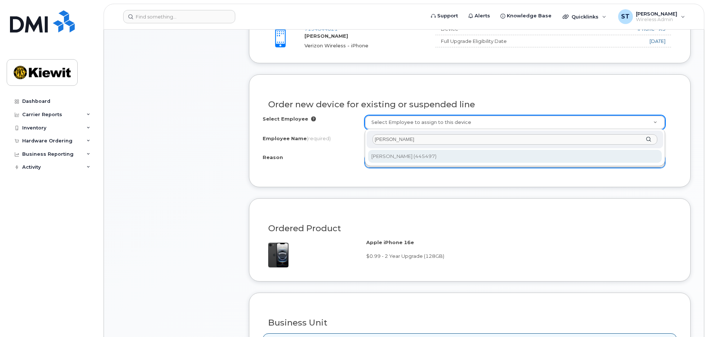
type input "2157816"
type input "[PERSON_NAME]"
select select
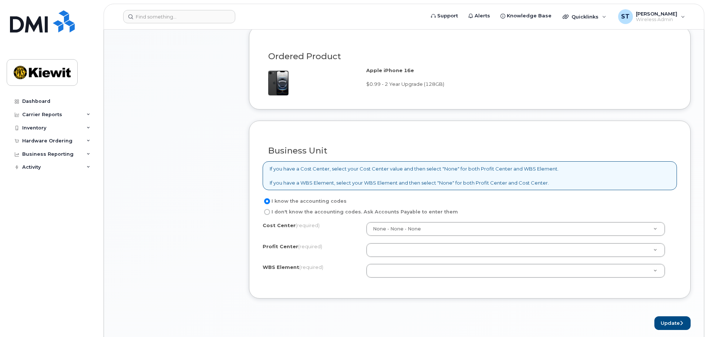
scroll to position [592, 0]
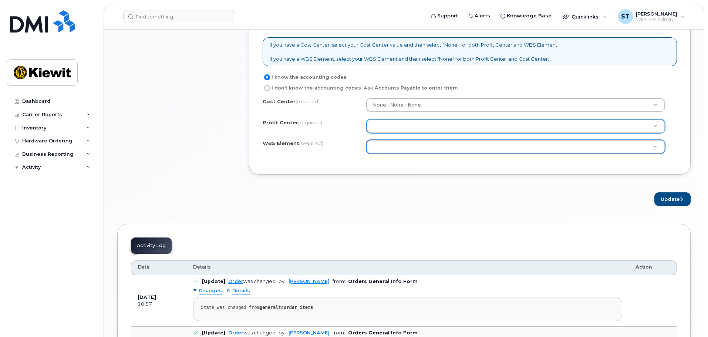
type input "n"
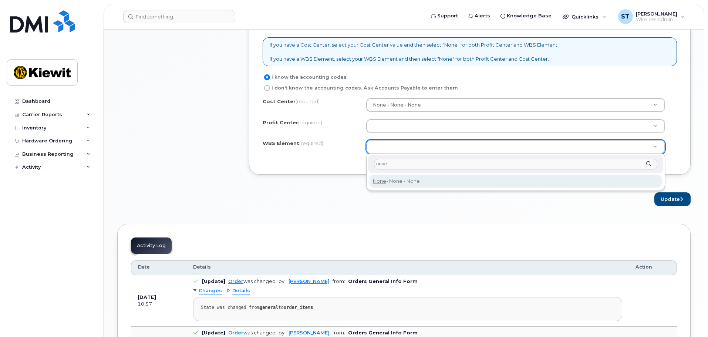
type input "none"
type input "None"
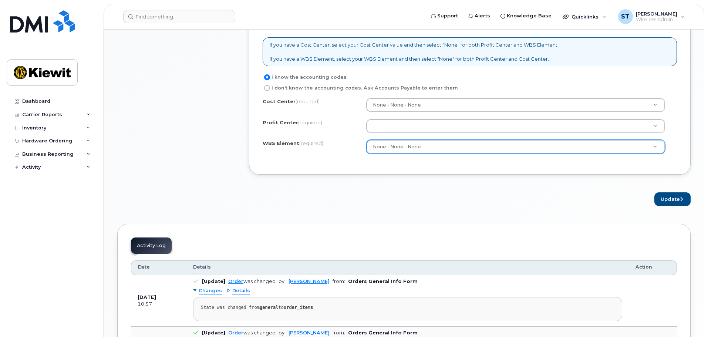
click at [397, 160] on div "Cost Center (required) None - None - None Profit Center (required) None - None …" at bounding box center [470, 129] width 414 height 63
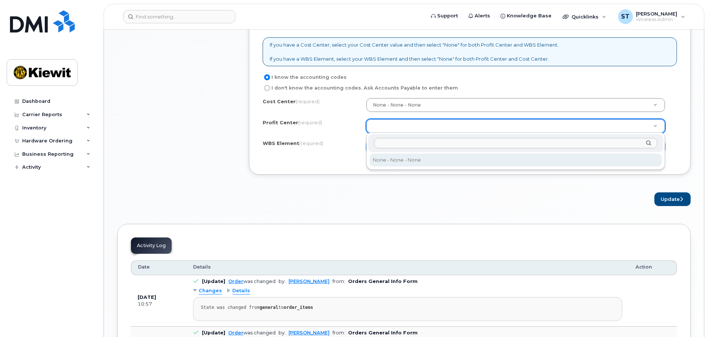
select select "None"
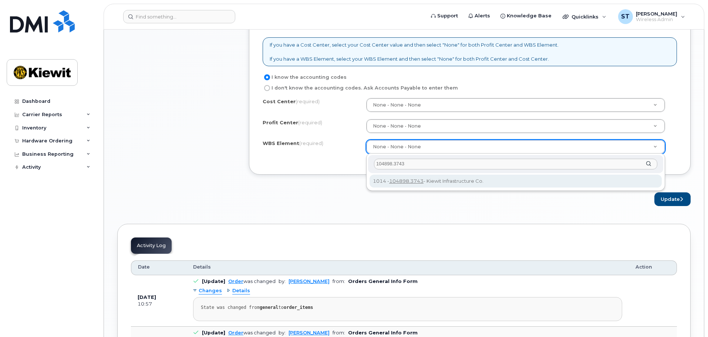
type input "104898.3743"
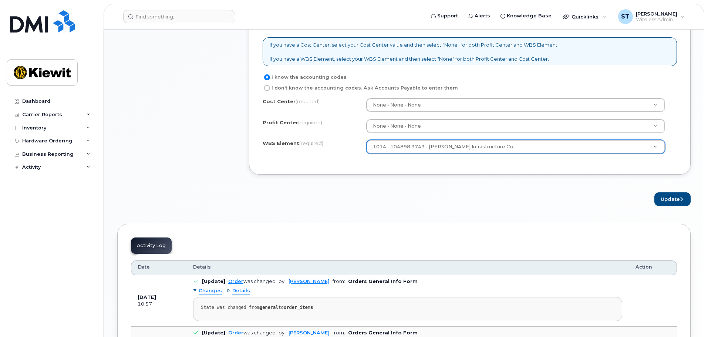
click at [595, 213] on div "× Share This Order If you want to allow others to create or edit orders, share …" at bounding box center [404, 19] width 574 height 1087
click at [662, 202] on button "Update" at bounding box center [673, 199] width 36 height 14
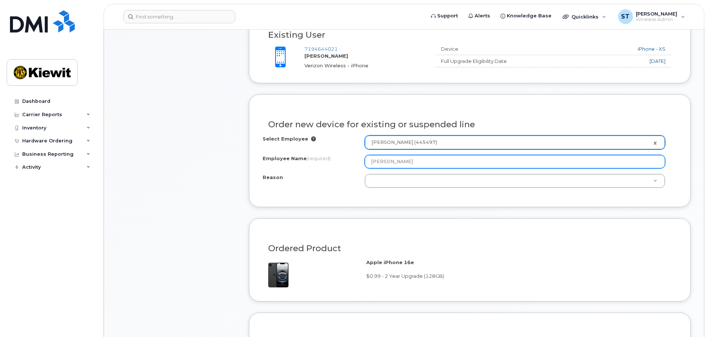
scroll to position [265, 0]
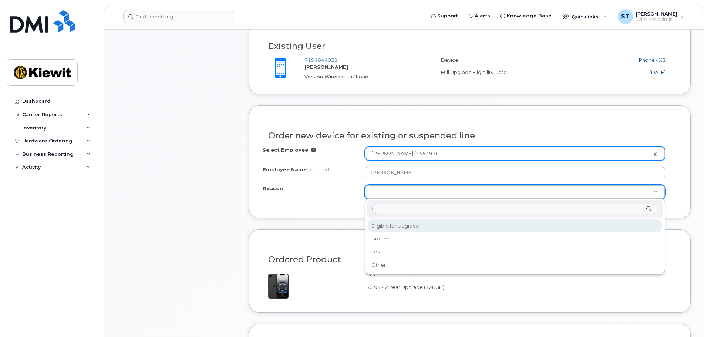
select select "eligible_for_upgrade"
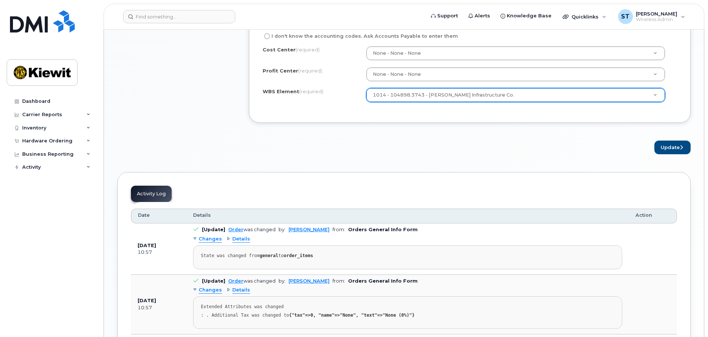
scroll to position [633, 0]
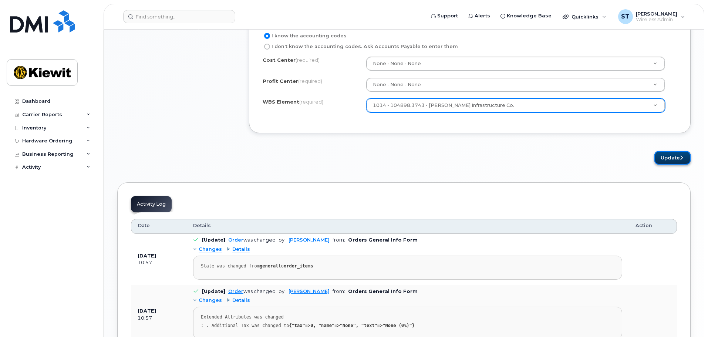
click at [667, 157] on button "Update" at bounding box center [673, 158] width 36 height 14
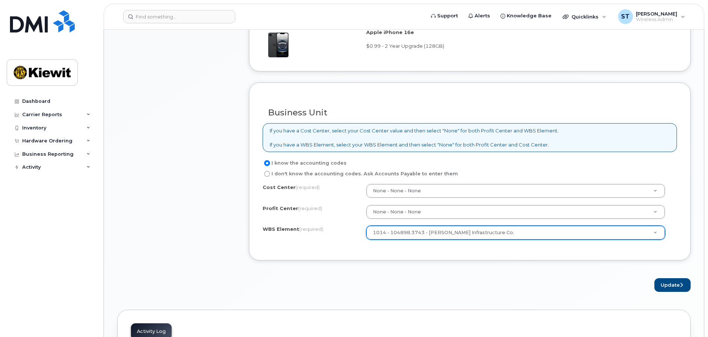
scroll to position [485, 0]
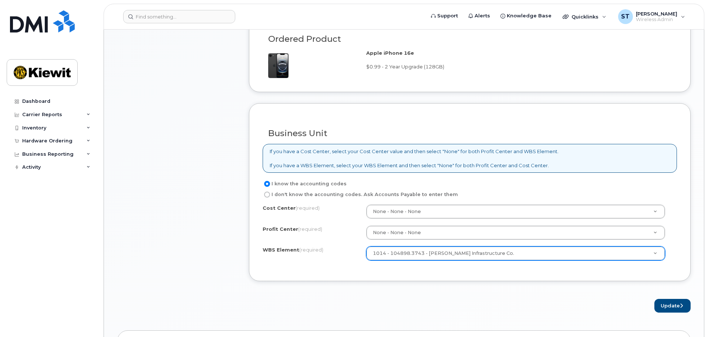
click at [494, 132] on h3 "Business Unit" at bounding box center [469, 133] width 403 height 9
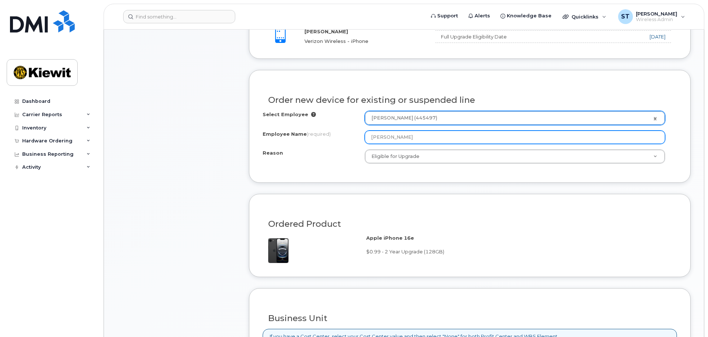
click at [460, 136] on input "[PERSON_NAME]" at bounding box center [515, 137] width 300 height 13
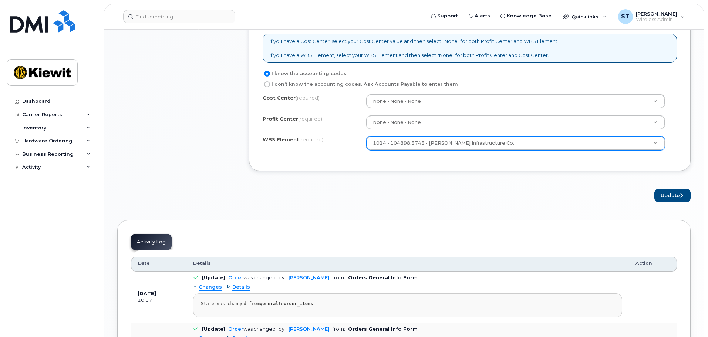
scroll to position [596, 0]
click at [666, 196] on button "Update" at bounding box center [673, 195] width 36 height 14
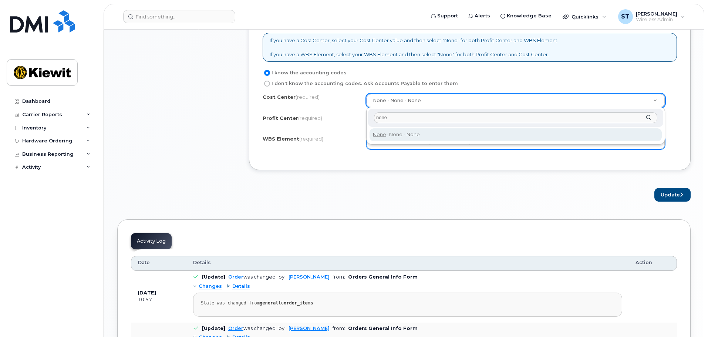
type input "none"
type input "None"
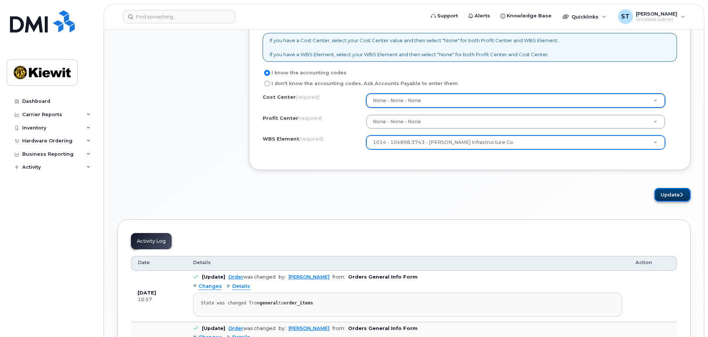
click at [666, 193] on button "Update" at bounding box center [673, 195] width 36 height 14
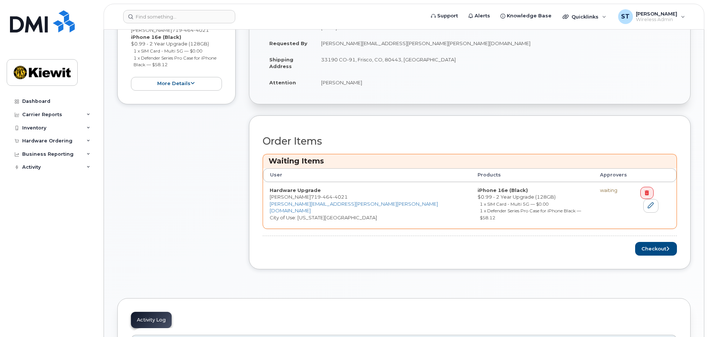
scroll to position [195, 0]
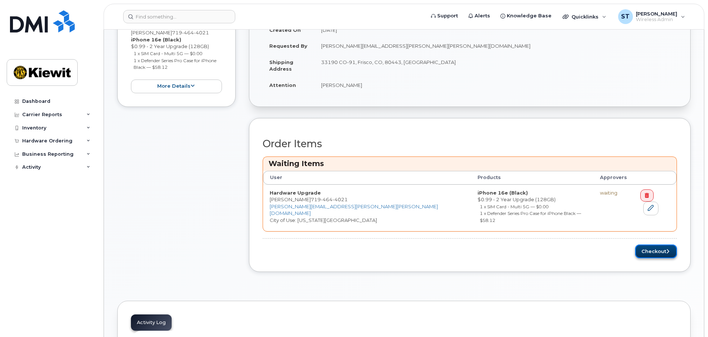
click at [643, 245] on button "Checkout" at bounding box center [656, 252] width 42 height 14
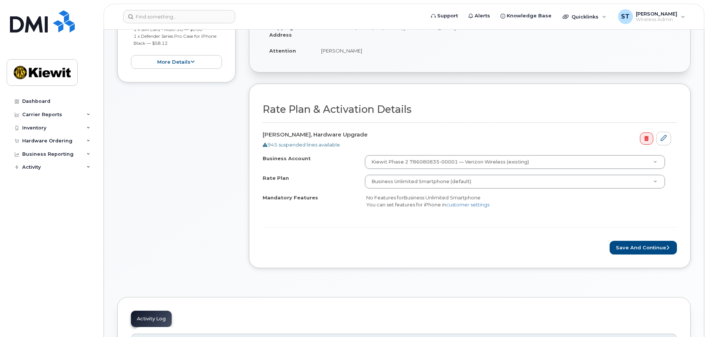
scroll to position [185, 0]
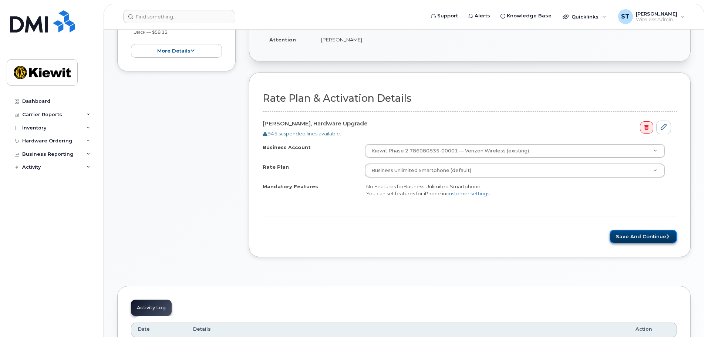
click at [625, 235] on button "Save and Continue" at bounding box center [643, 237] width 67 height 14
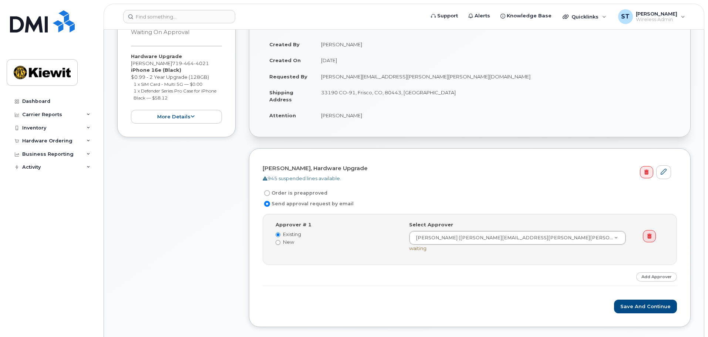
scroll to position [185, 0]
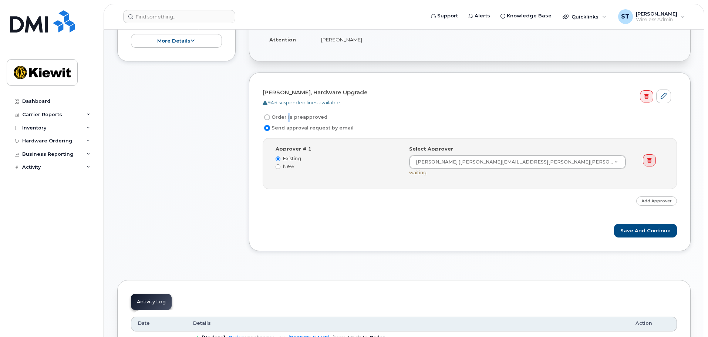
click at [287, 117] on label "Order is preapproved" at bounding box center [295, 117] width 65 height 9
click at [299, 117] on label "Order is preapproved" at bounding box center [295, 117] width 65 height 9
click at [270, 117] on input "Order is preapproved" at bounding box center [267, 117] width 6 height 6
radio input "true"
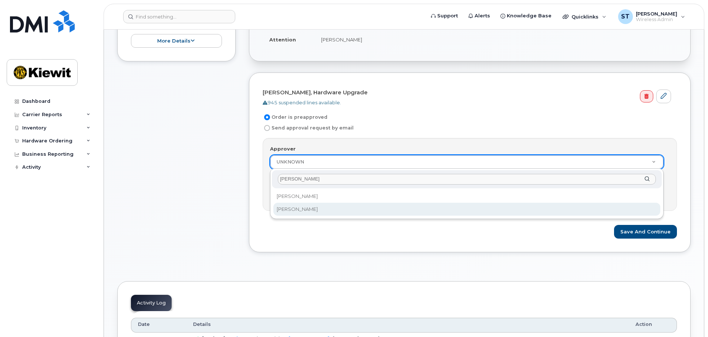
type input "[PERSON_NAME]"
select select "2159169"
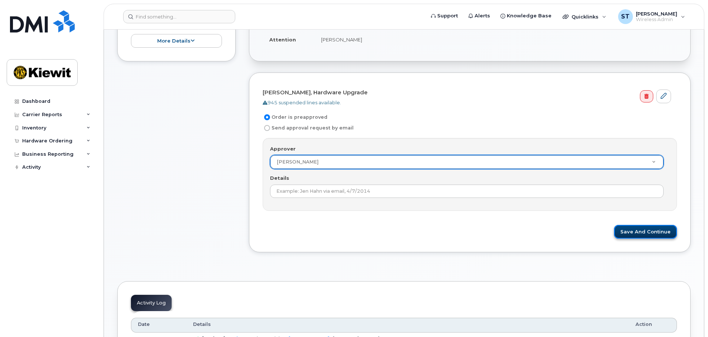
click at [655, 238] on button "Save and Continue" at bounding box center [645, 232] width 63 height 14
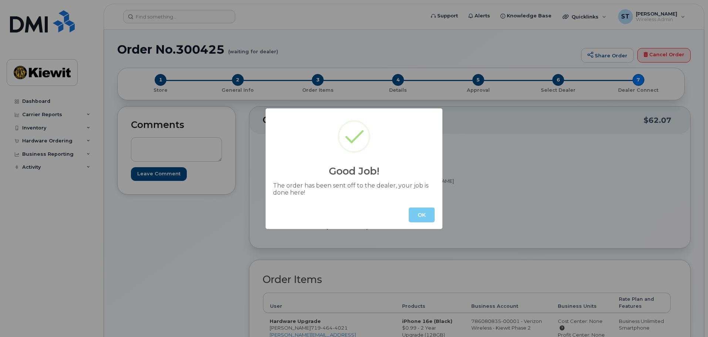
click at [422, 213] on button "OK" at bounding box center [422, 215] width 26 height 15
